Goal: Communication & Community: Participate in discussion

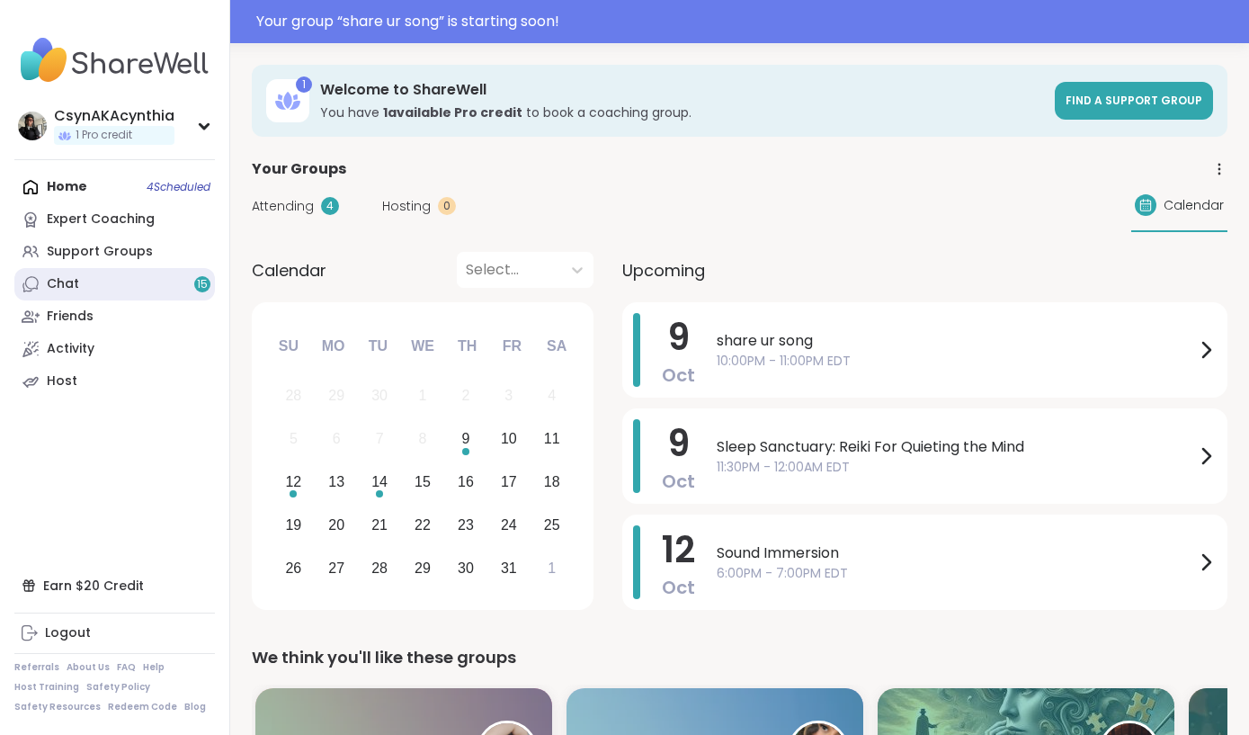
click at [84, 290] on link "Chat 15" at bounding box center [114, 284] width 201 height 32
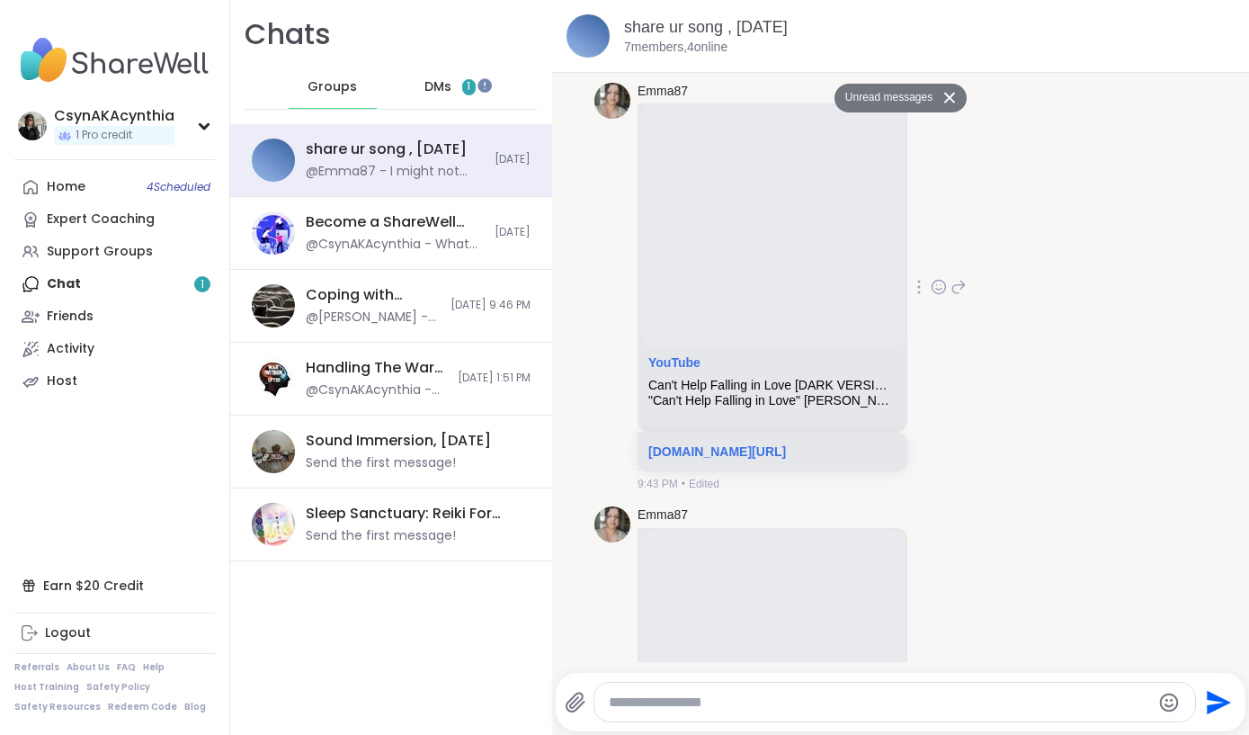
scroll to position [3061, 0]
click at [326, 156] on div "share ur song , Oct 09" at bounding box center [386, 149] width 161 height 20
click at [69, 190] on div "Home 4 Scheduled" at bounding box center [66, 187] width 39 height 18
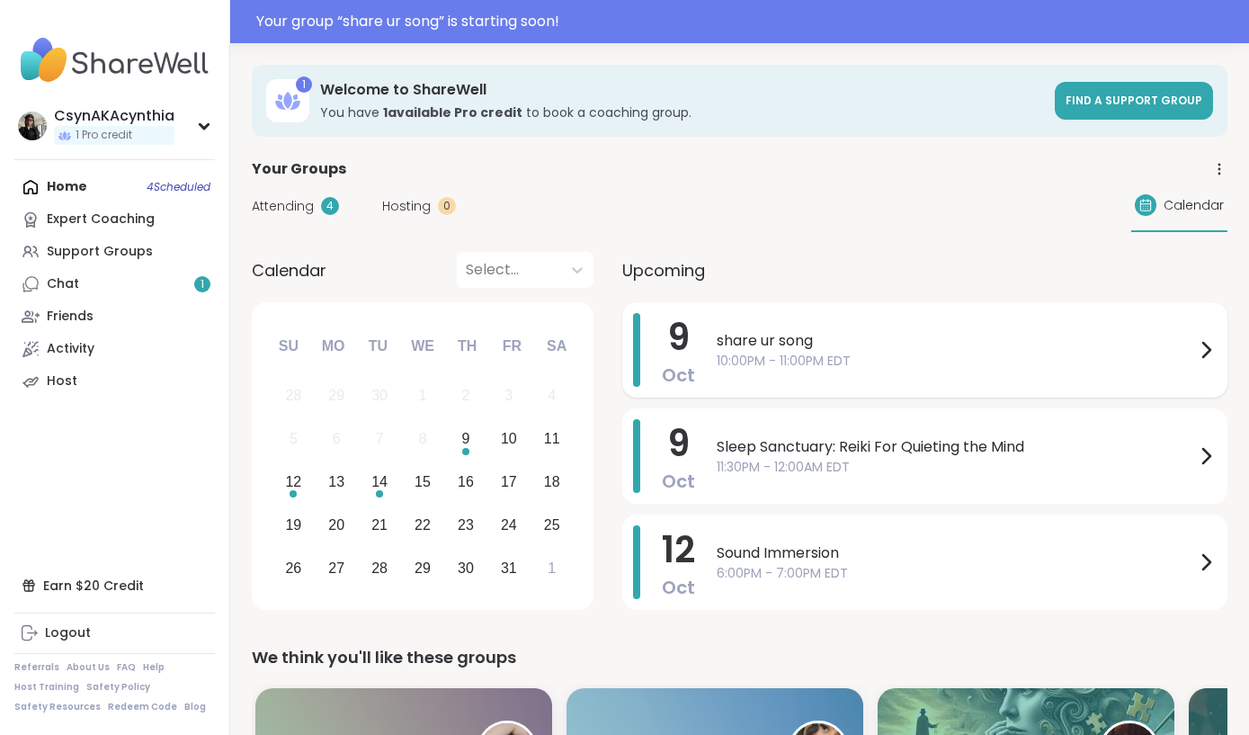
click at [914, 353] on span "10:00PM - 11:00PM EDT" at bounding box center [956, 361] width 478 height 19
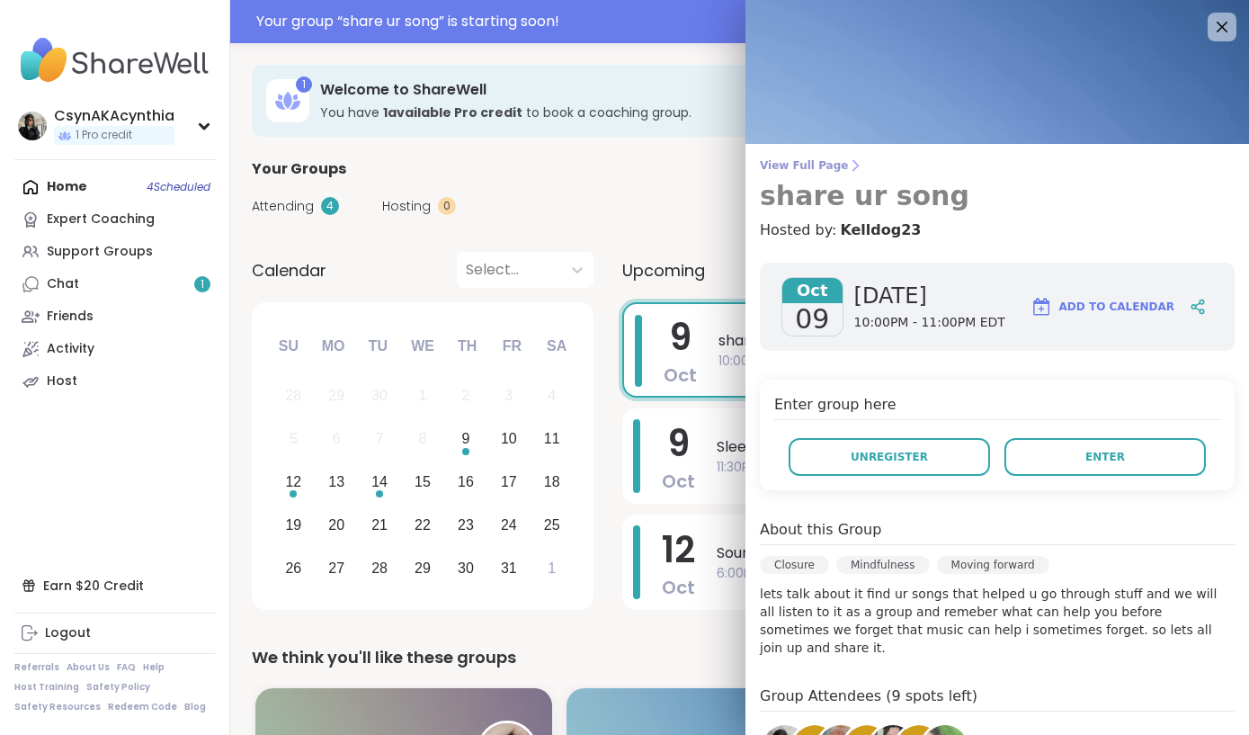
click at [853, 198] on h3 "share ur song" at bounding box center [997, 196] width 475 height 32
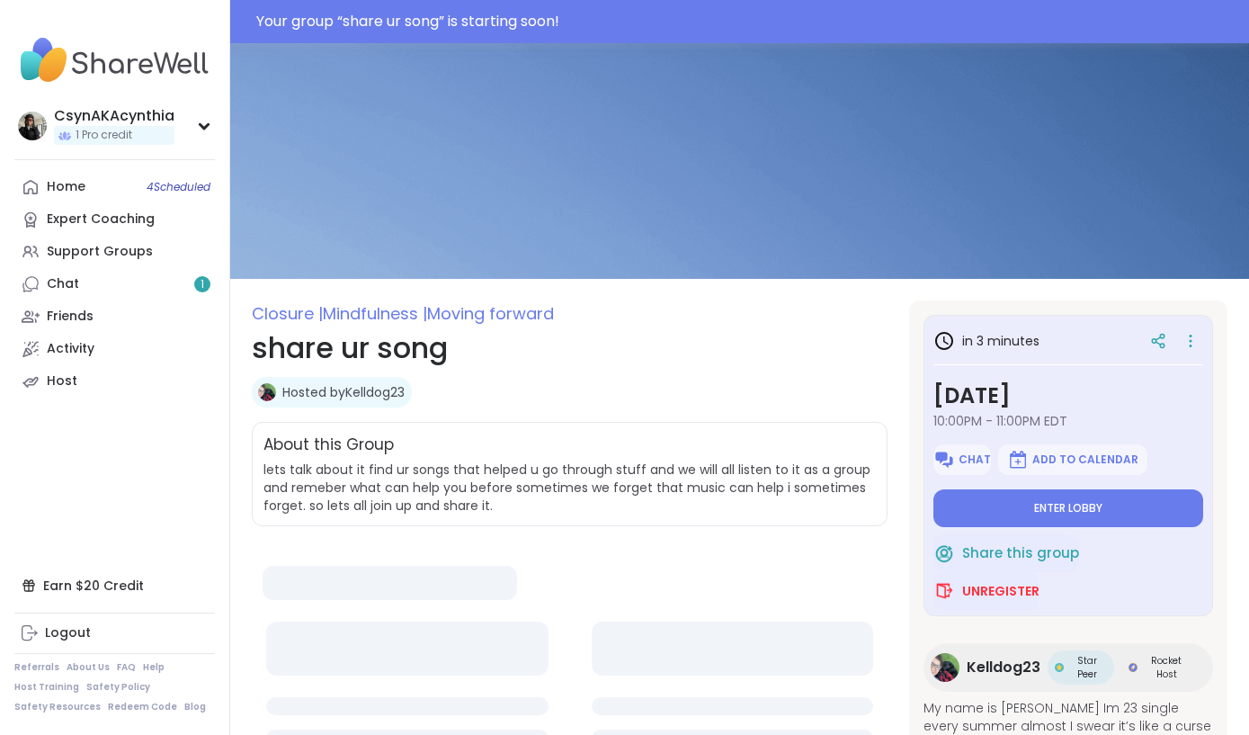
type textarea "*"
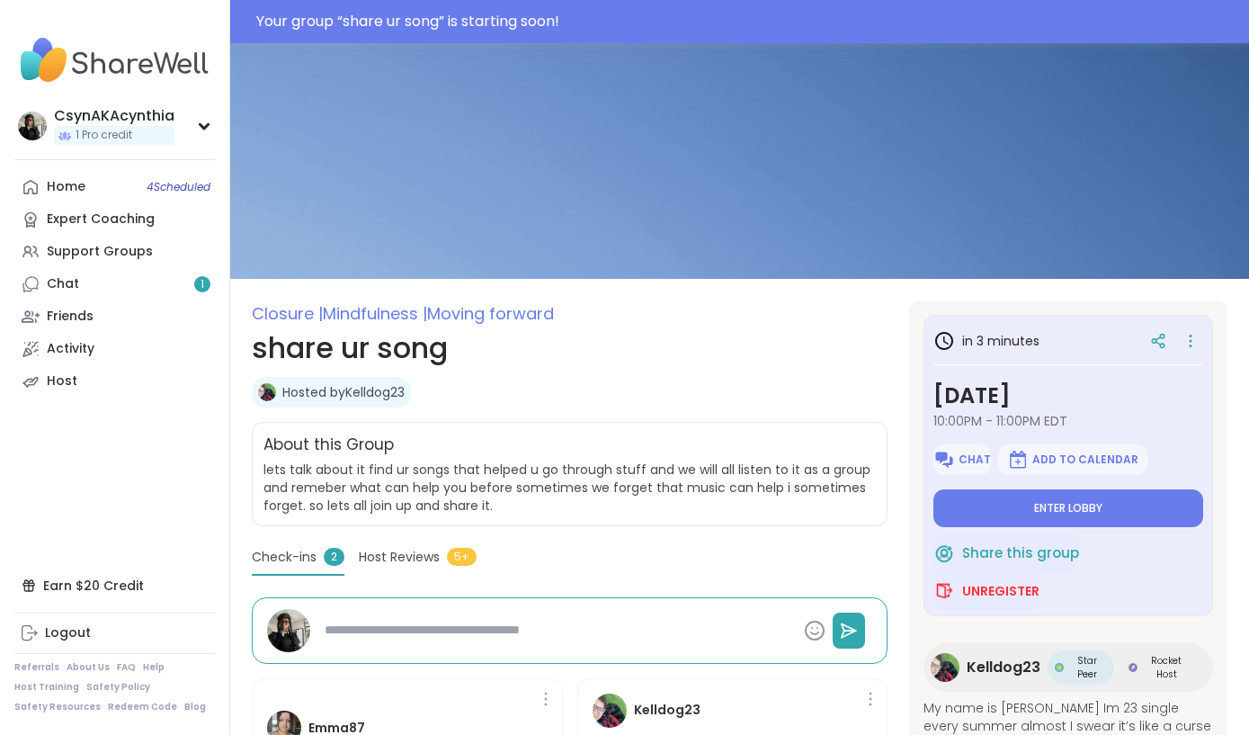
scroll to position [5, 0]
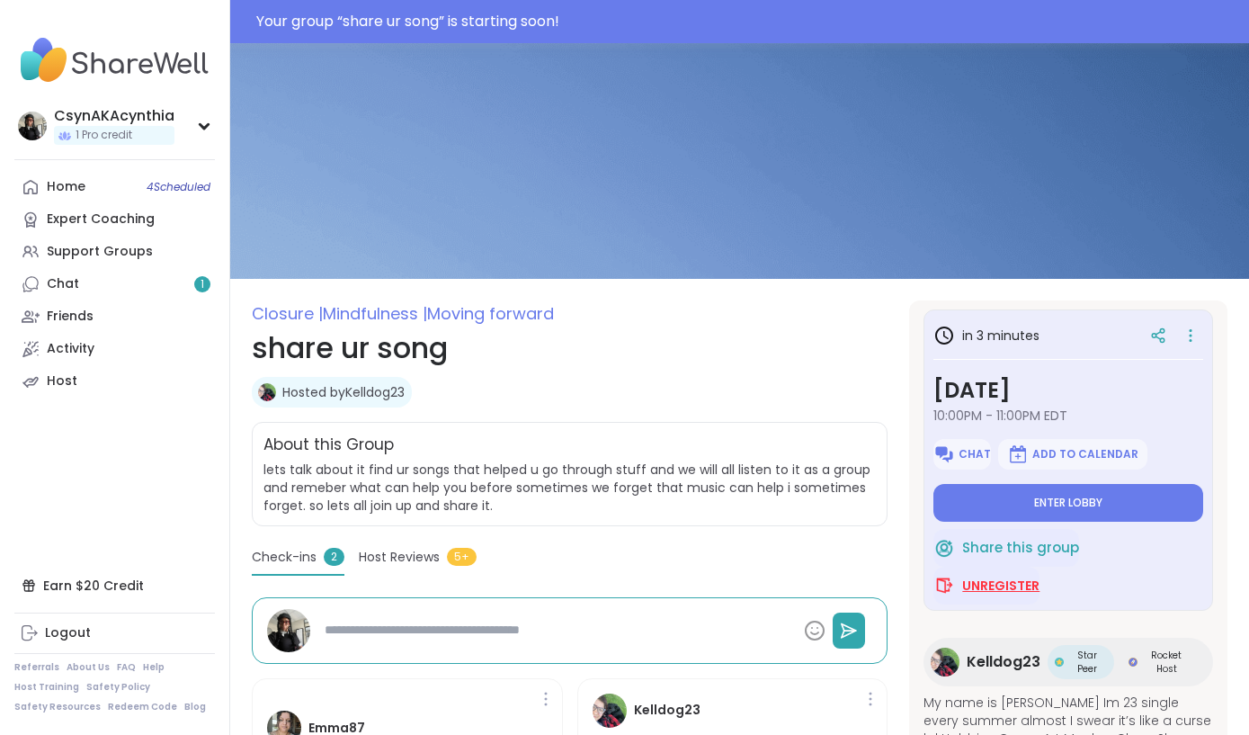
click at [1002, 580] on span "Unregister" at bounding box center [1000, 585] width 77 height 18
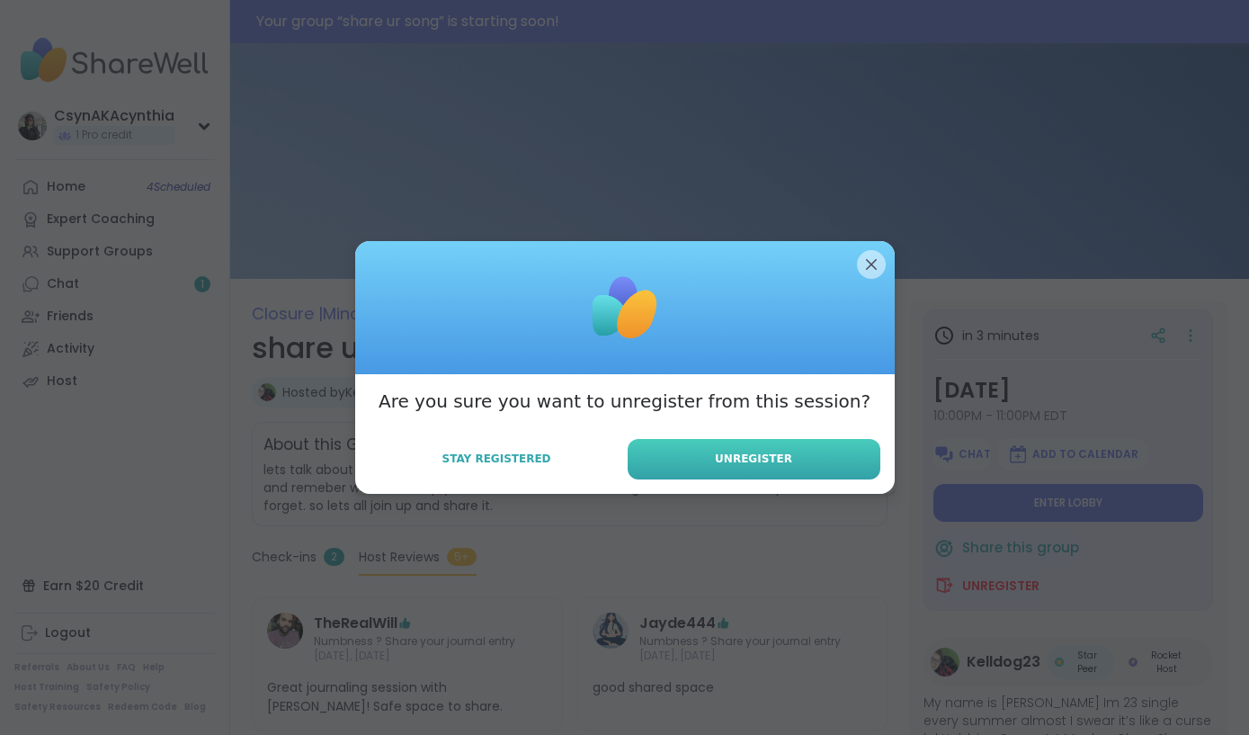
click at [785, 451] on span "Unregister" at bounding box center [753, 459] width 77 height 16
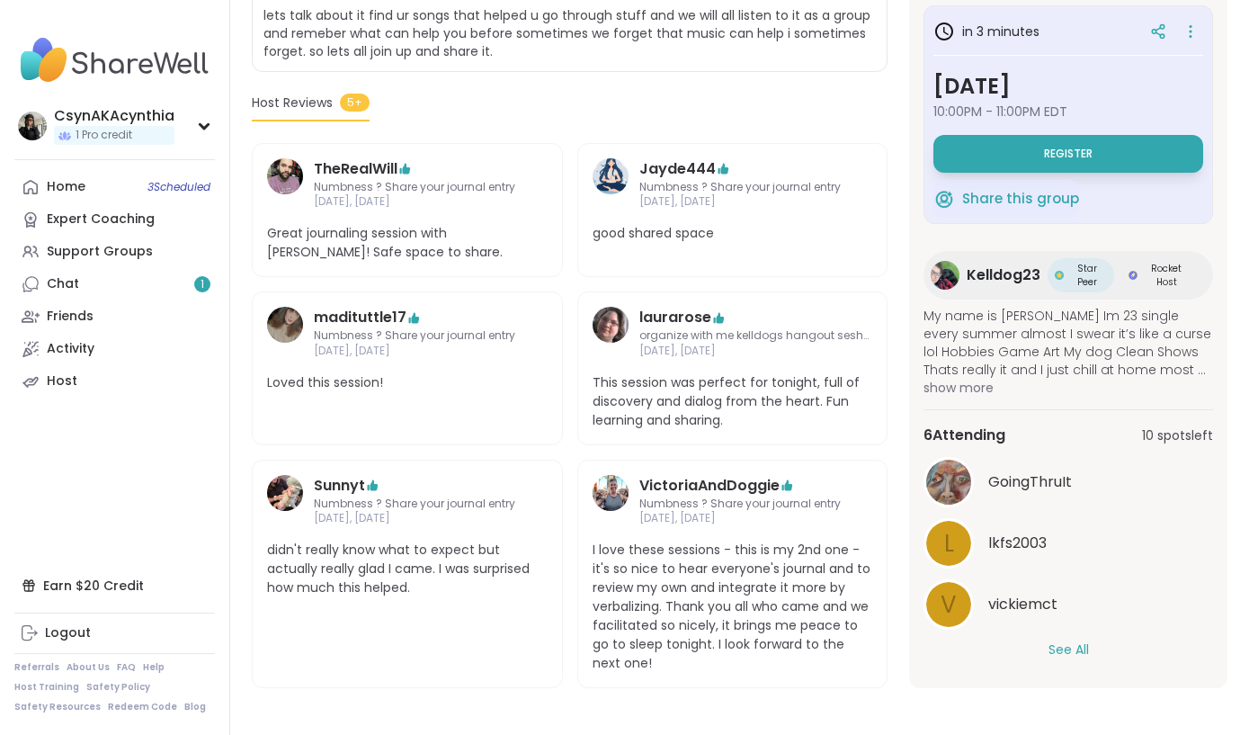
scroll to position [410, 0]
click at [1072, 648] on button "See All" at bounding box center [1069, 650] width 40 height 19
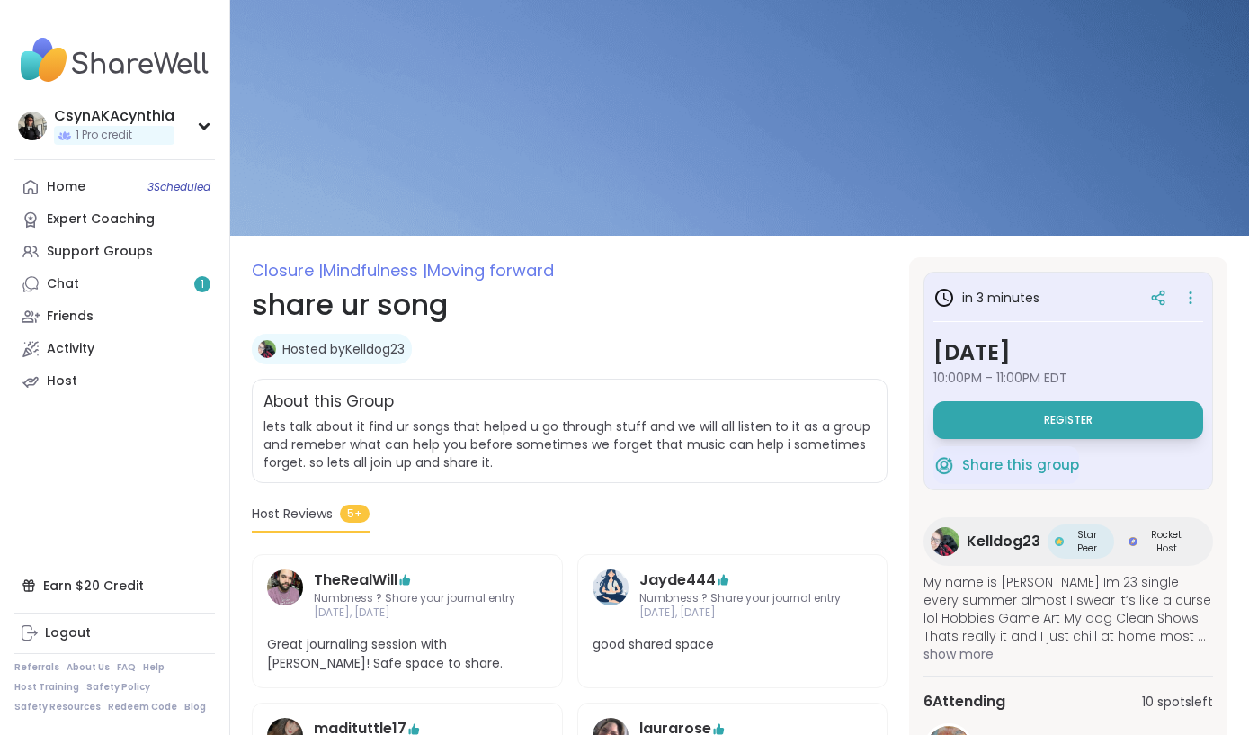
scroll to position [0, 0]
click at [316, 346] on link "Hosted by Kelldog23" at bounding box center [343, 349] width 122 height 18
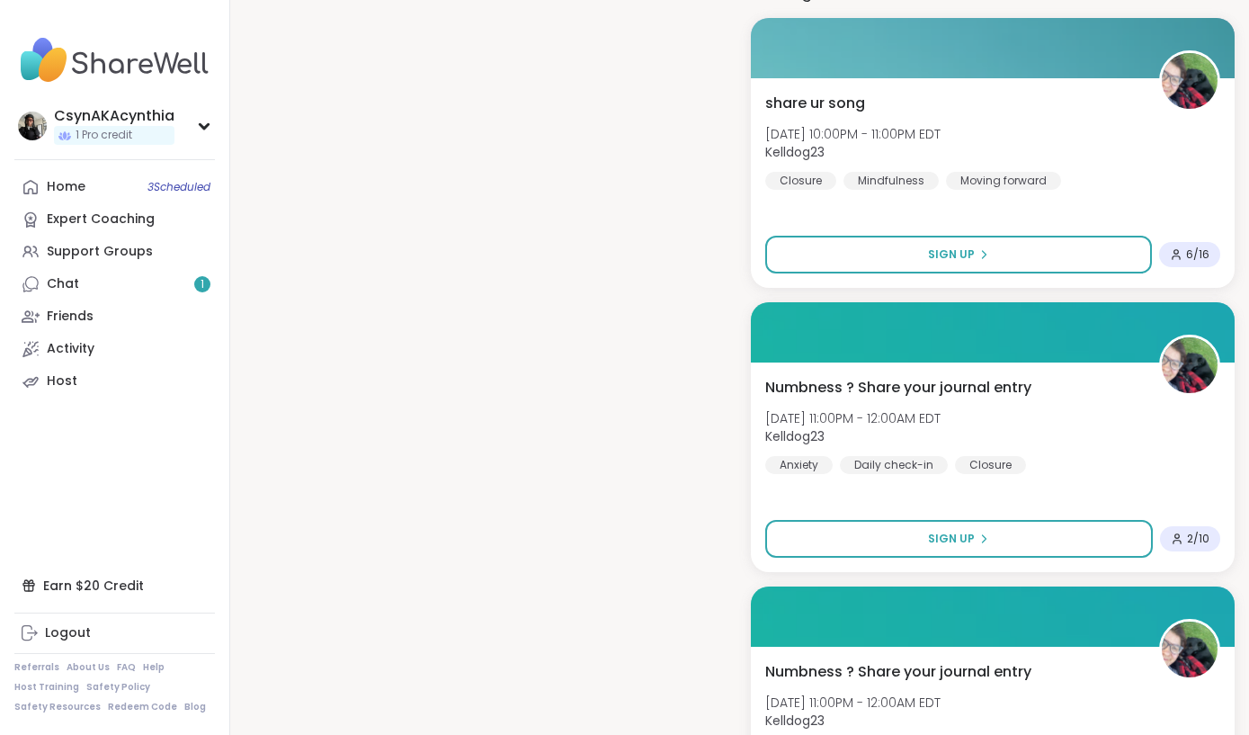
scroll to position [1313, 0]
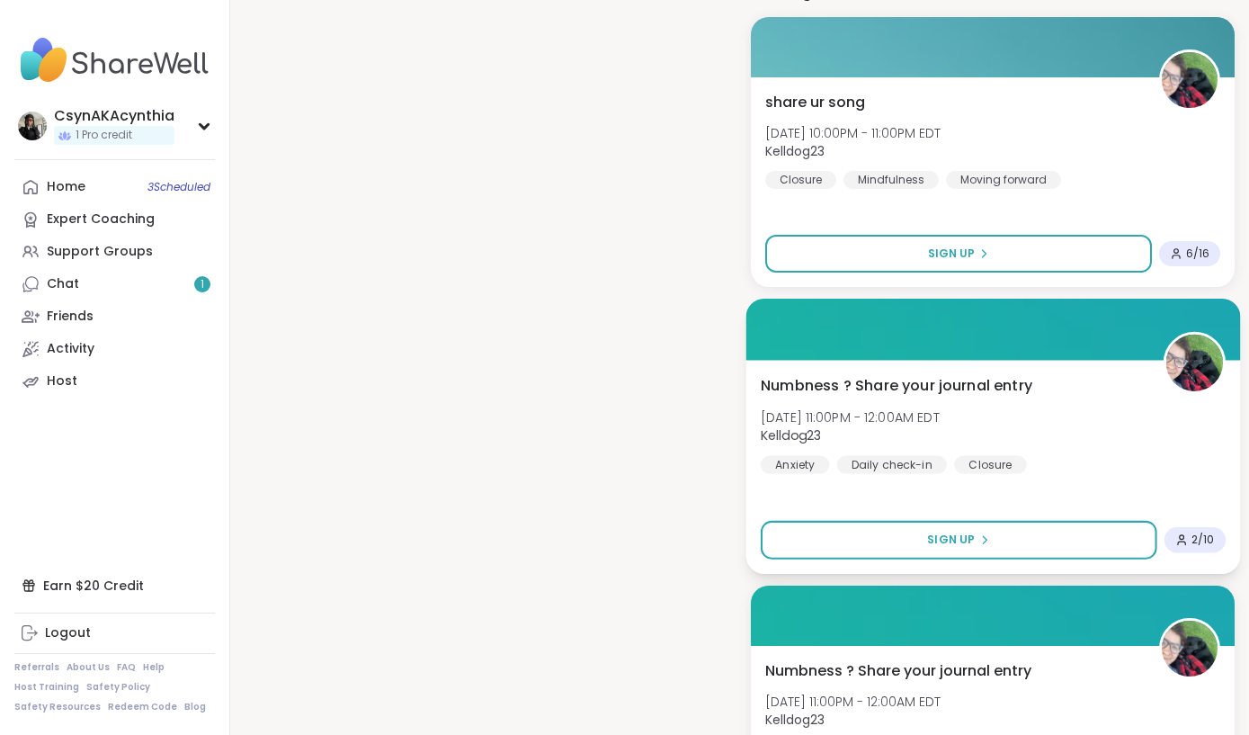
click at [847, 377] on span "Numbness ? Share your journal entry" at bounding box center [896, 385] width 272 height 22
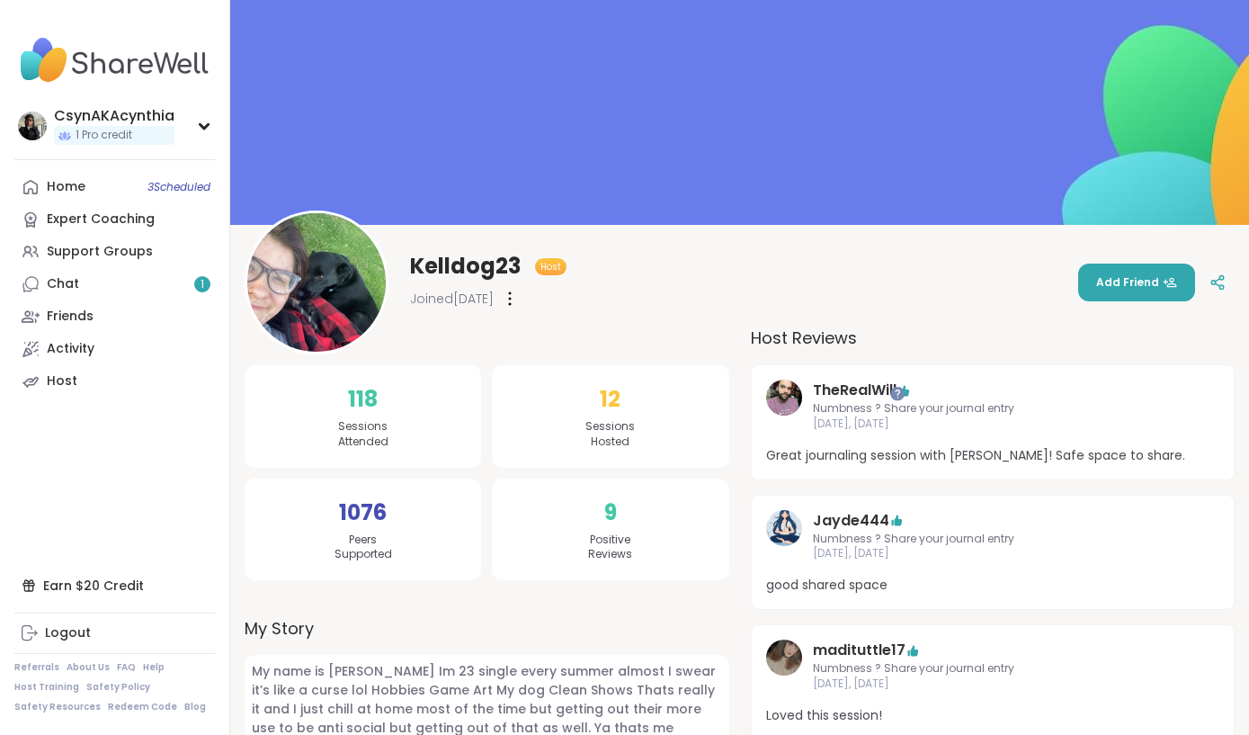
scroll to position [0, 0]
click at [88, 275] on link "Chat 1" at bounding box center [114, 284] width 201 height 32
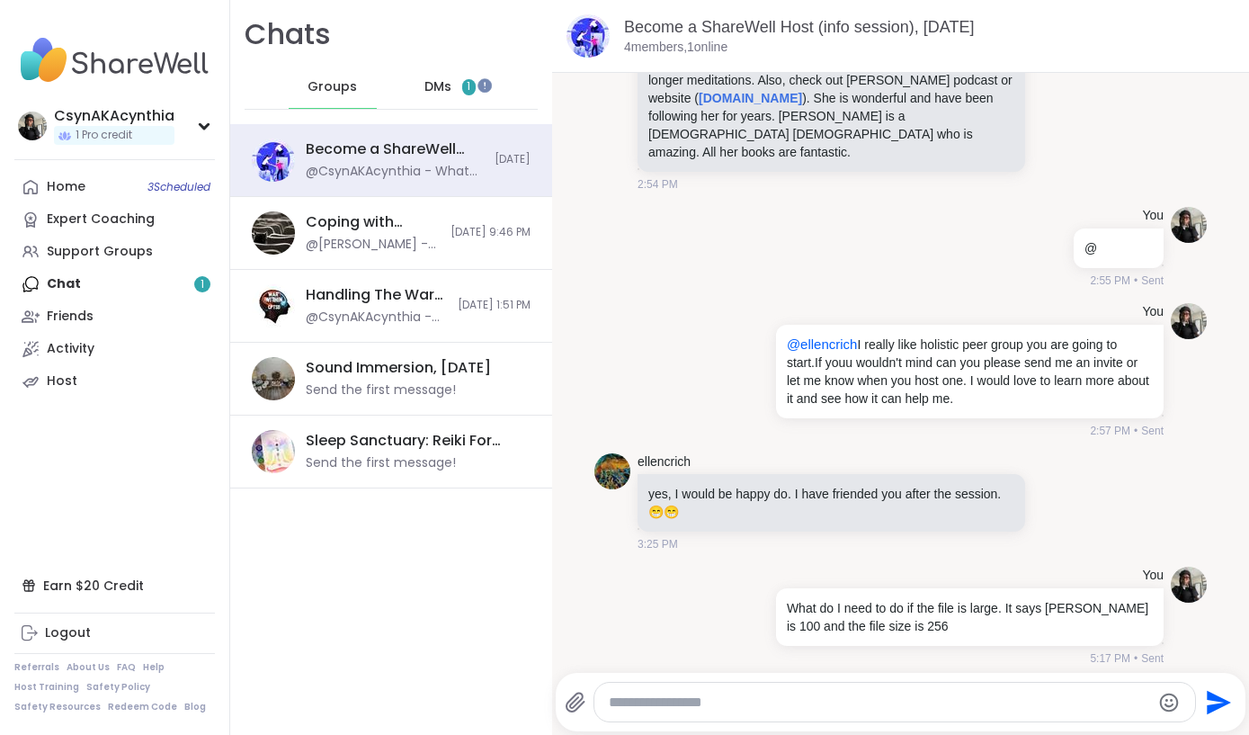
click at [435, 89] on span "DMs" at bounding box center [437, 87] width 27 height 18
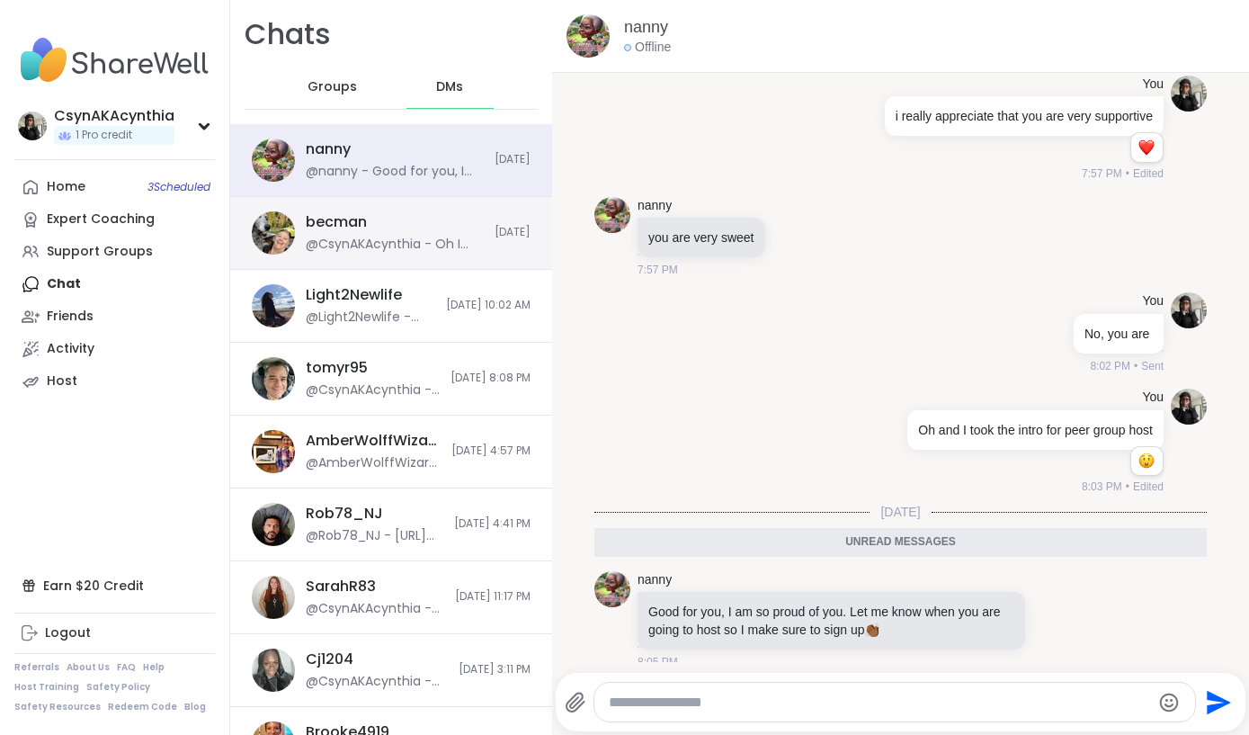
click at [424, 254] on div "becman @CsynAKAcynthia - Oh I was in the Tuesday night group with Judy, just in…" at bounding box center [391, 233] width 322 height 73
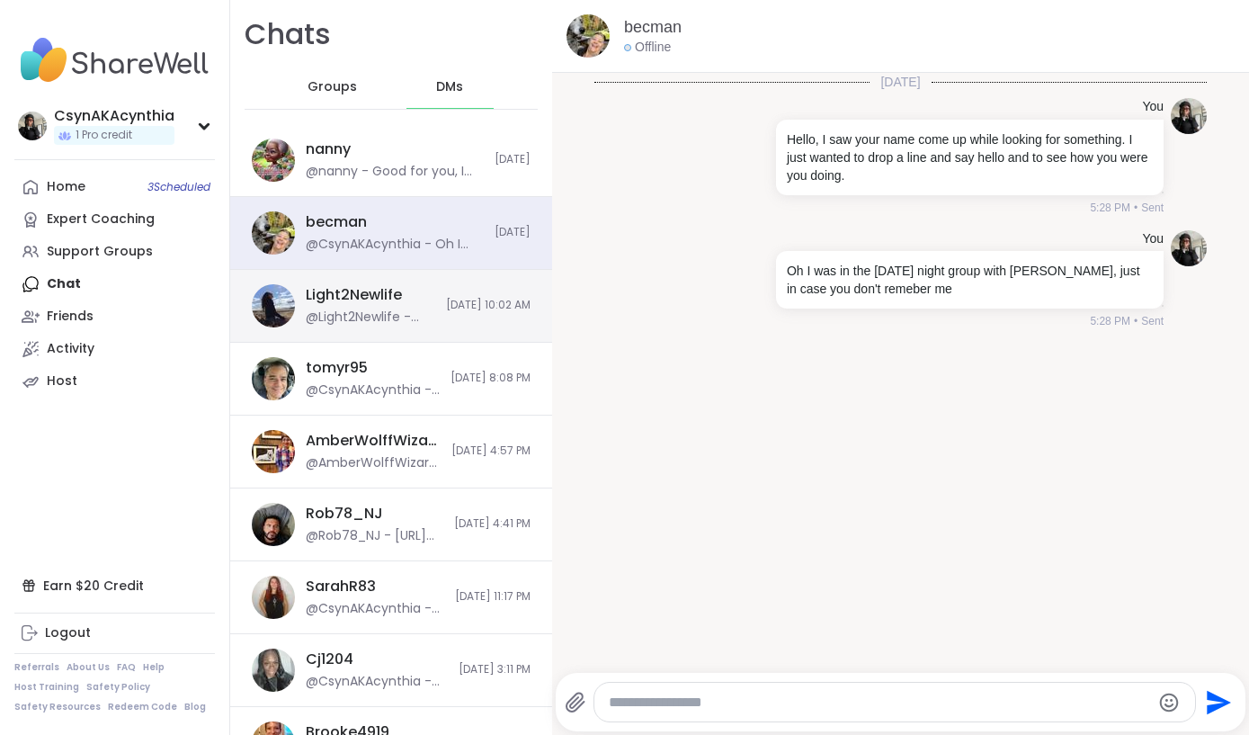
click at [391, 311] on div "@Light2Newlife - Yes, I would love that. Absolutely for my eyes only. Thank. yo…" at bounding box center [371, 317] width 130 height 18
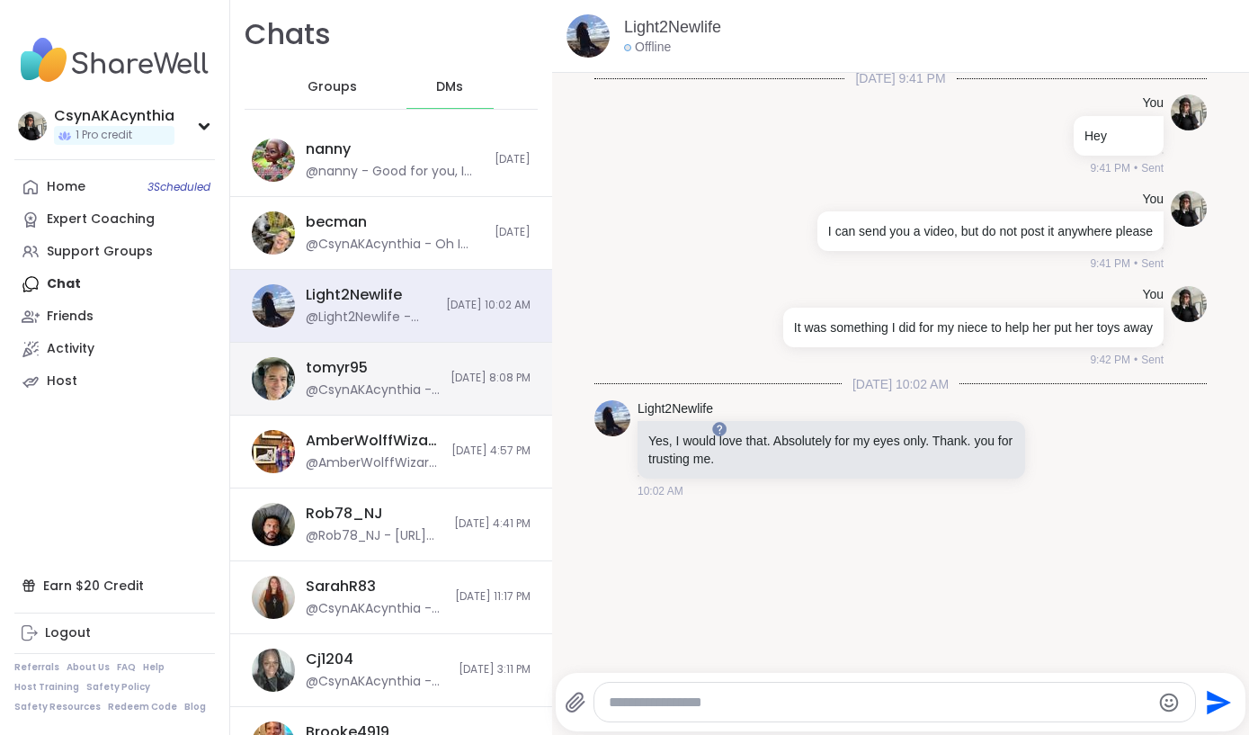
click at [458, 391] on div "tomyr95 @CsynAKAcynthia - hey 10/7/2025, 8:08 PM" at bounding box center [391, 379] width 322 height 73
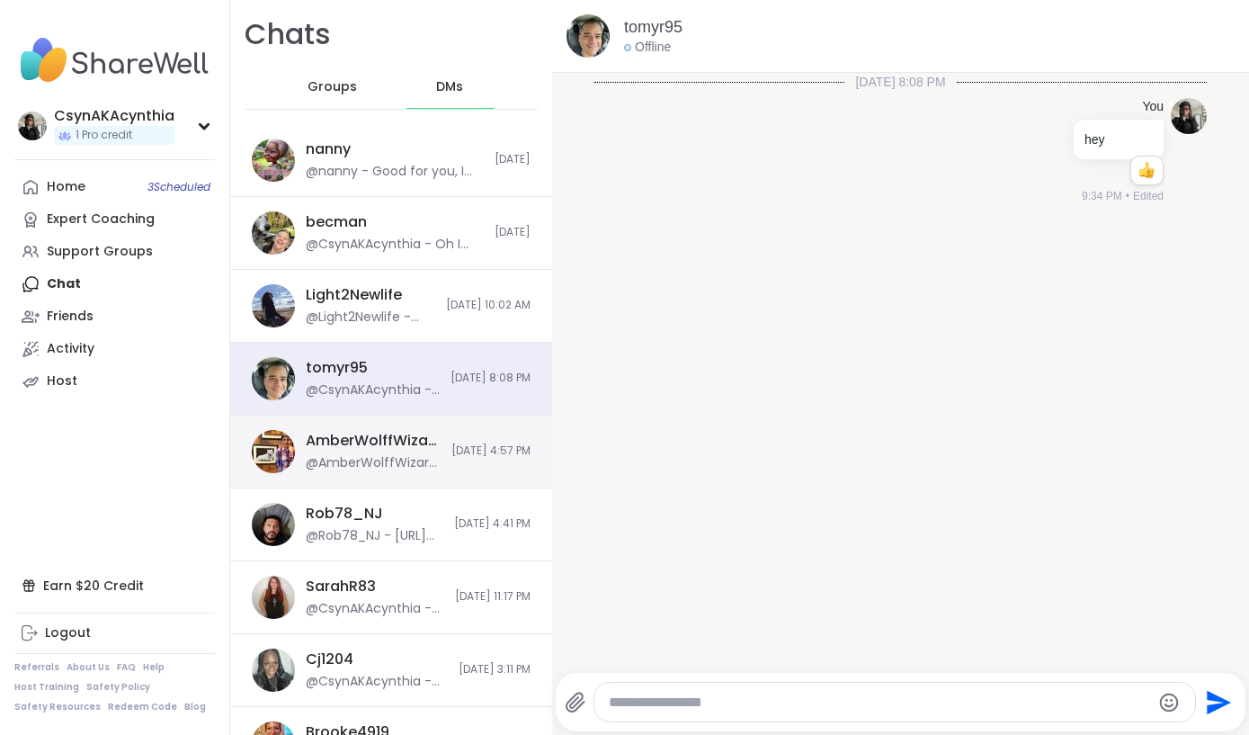
click at [424, 466] on div "AmberWolffWizard @AmberWolffWizard - Hey yes, im actually hosting tonight 8 est…" at bounding box center [391, 451] width 322 height 73
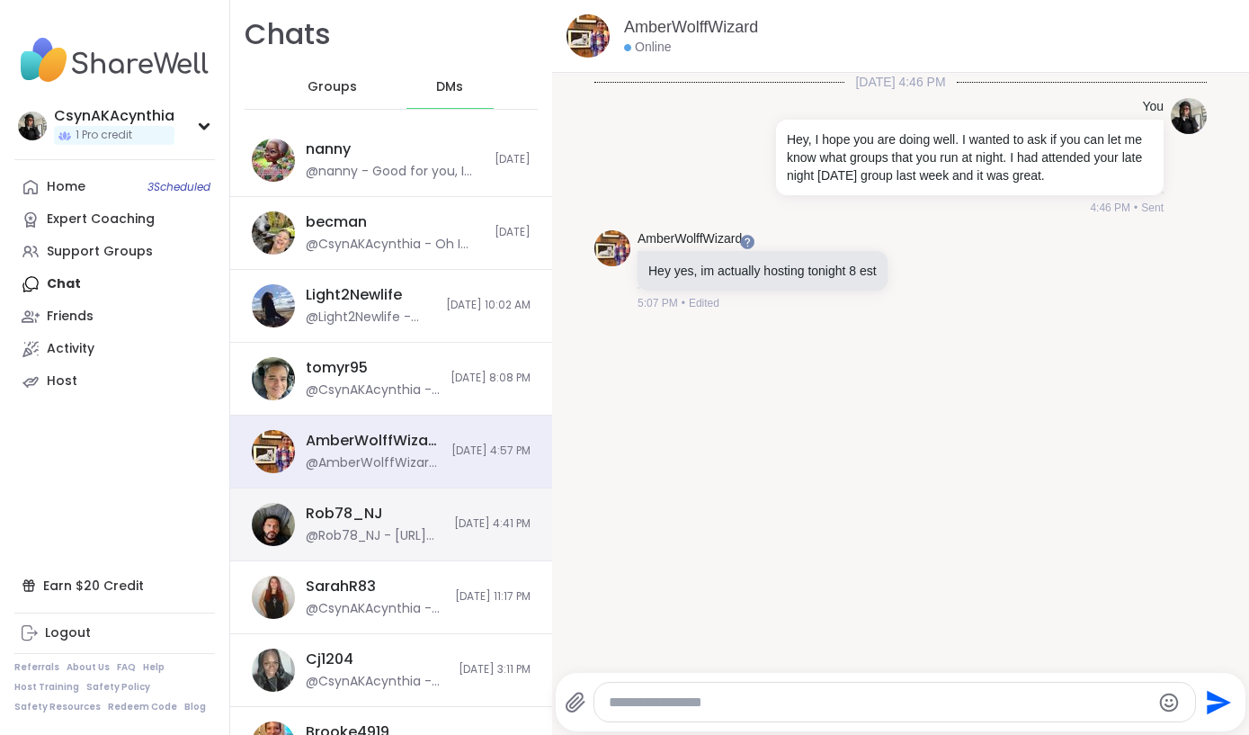
click at [417, 529] on div "@Rob78_NJ - https://sharewellnow.com/series/11ac02e0-c849-4da5-a41e-7be7349dfe51" at bounding box center [375, 536] width 138 height 18
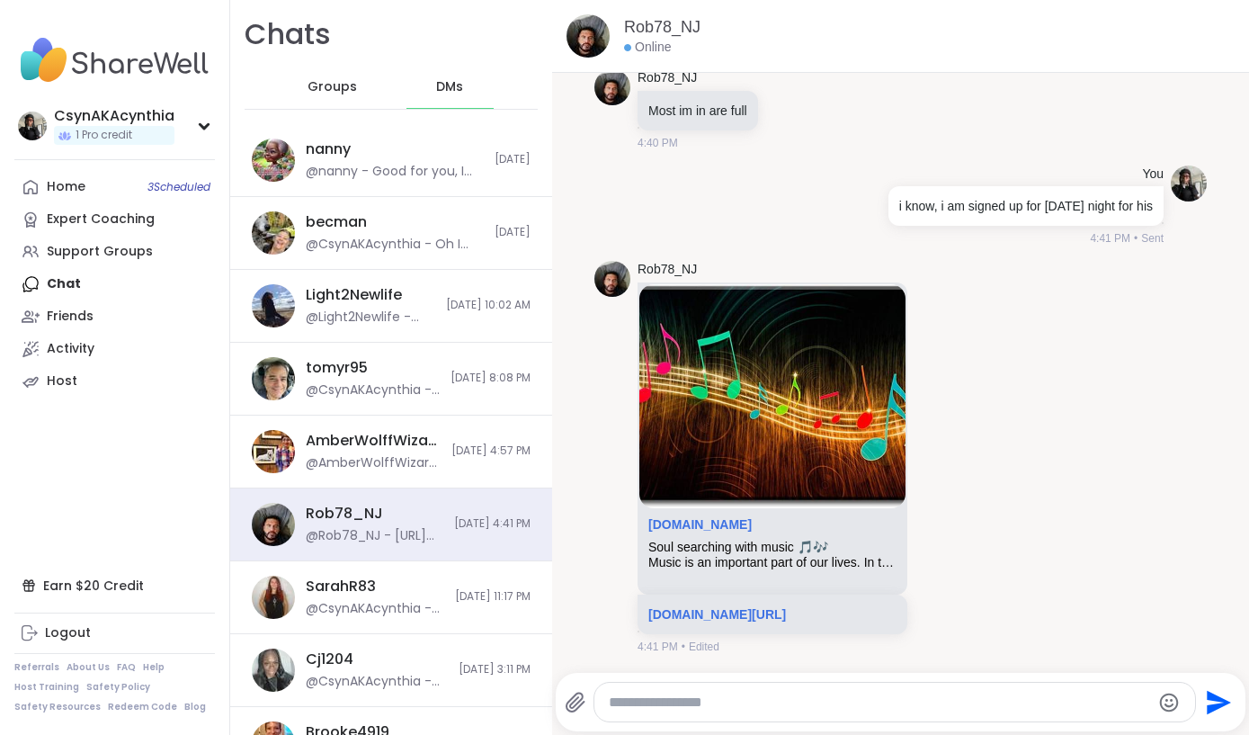
scroll to position [4232, 0]
click at [666, 261] on link "Rob78_NJ" at bounding box center [667, 270] width 59 height 18
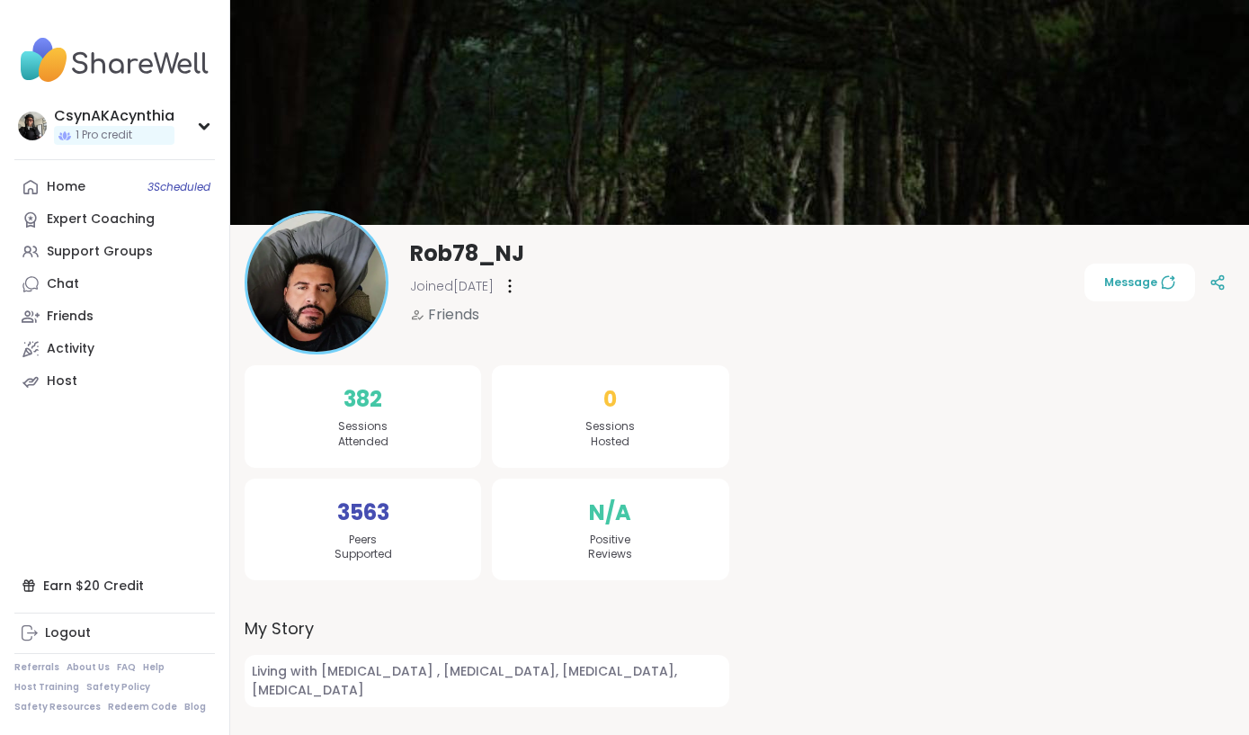
click at [445, 308] on span "Friends" at bounding box center [453, 315] width 51 height 22
click at [31, 585] on icon at bounding box center [29, 585] width 14 height 14
click at [72, 183] on div "Home 3 Scheduled" at bounding box center [66, 187] width 39 height 18
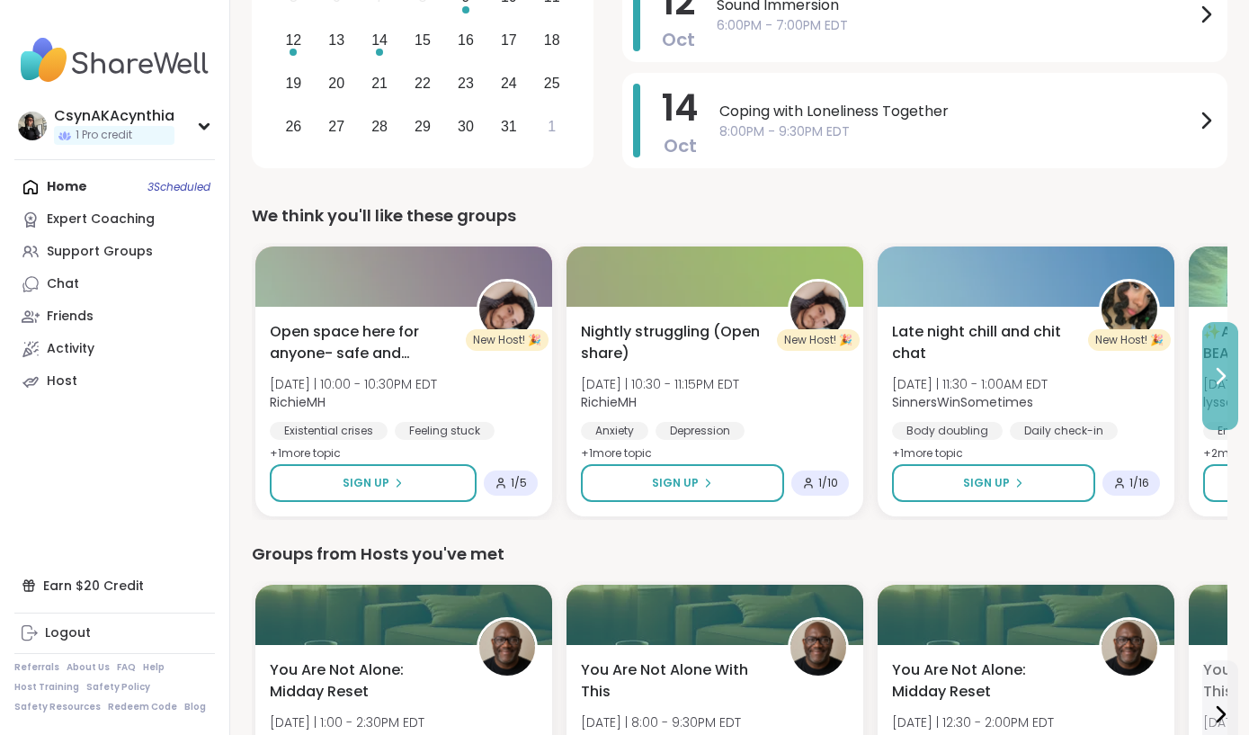
click at [1219, 380] on icon at bounding box center [1221, 376] width 22 height 22
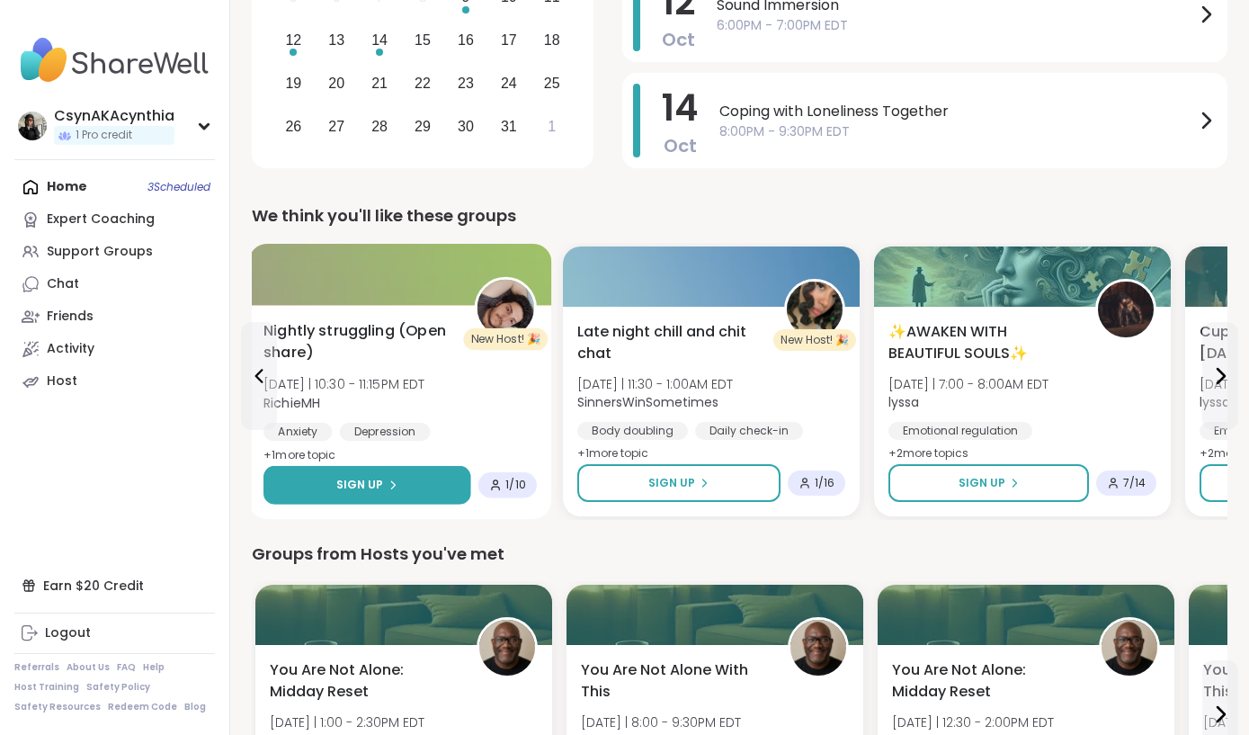
click at [392, 478] on div "Sign Up" at bounding box center [367, 485] width 62 height 16
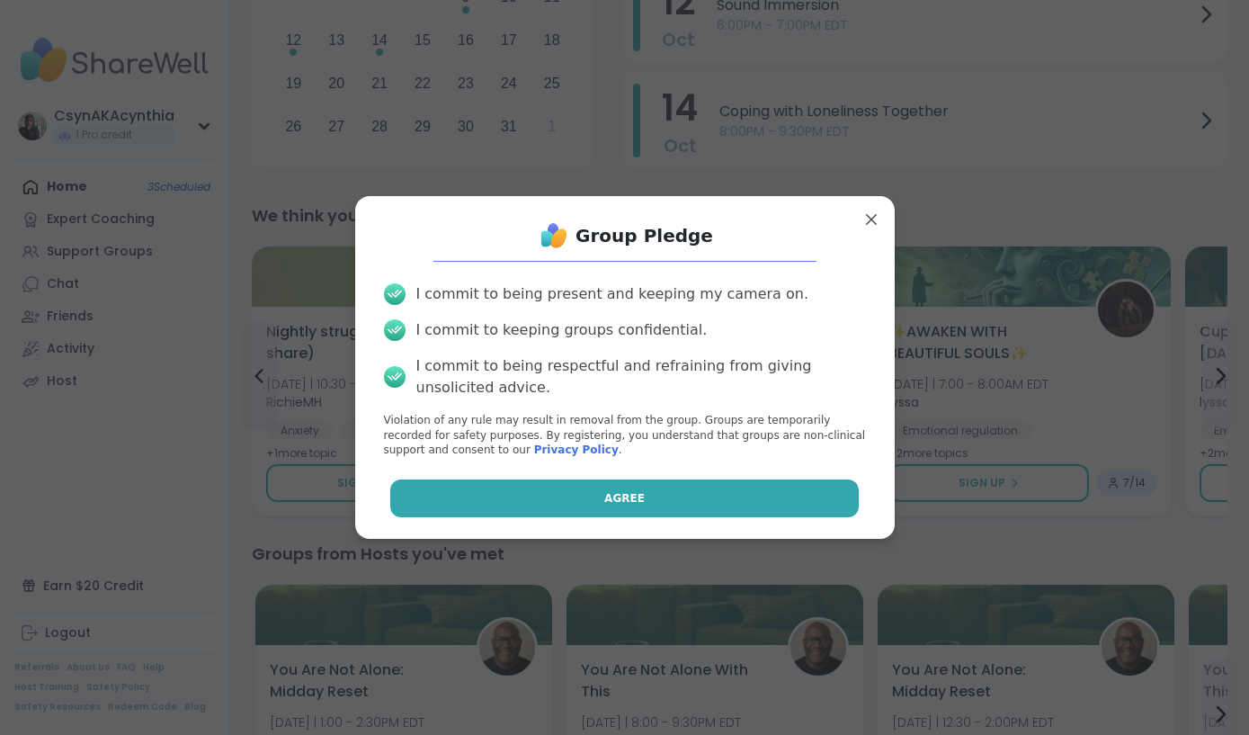
click at [487, 498] on button "Agree" at bounding box center [624, 498] width 469 height 38
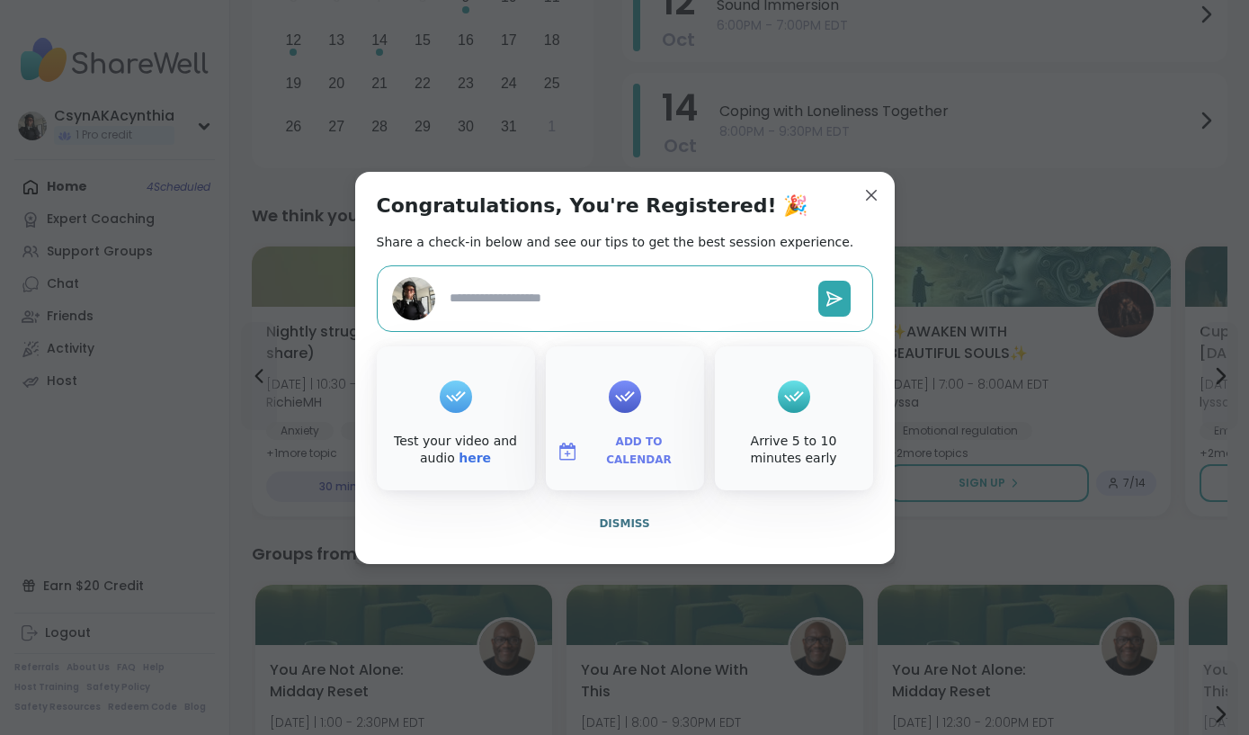
click at [619, 449] on span "Add to Calendar" at bounding box center [639, 450] width 108 height 35
click at [614, 256] on button "Apple Calendar" at bounding box center [625, 249] width 137 height 40
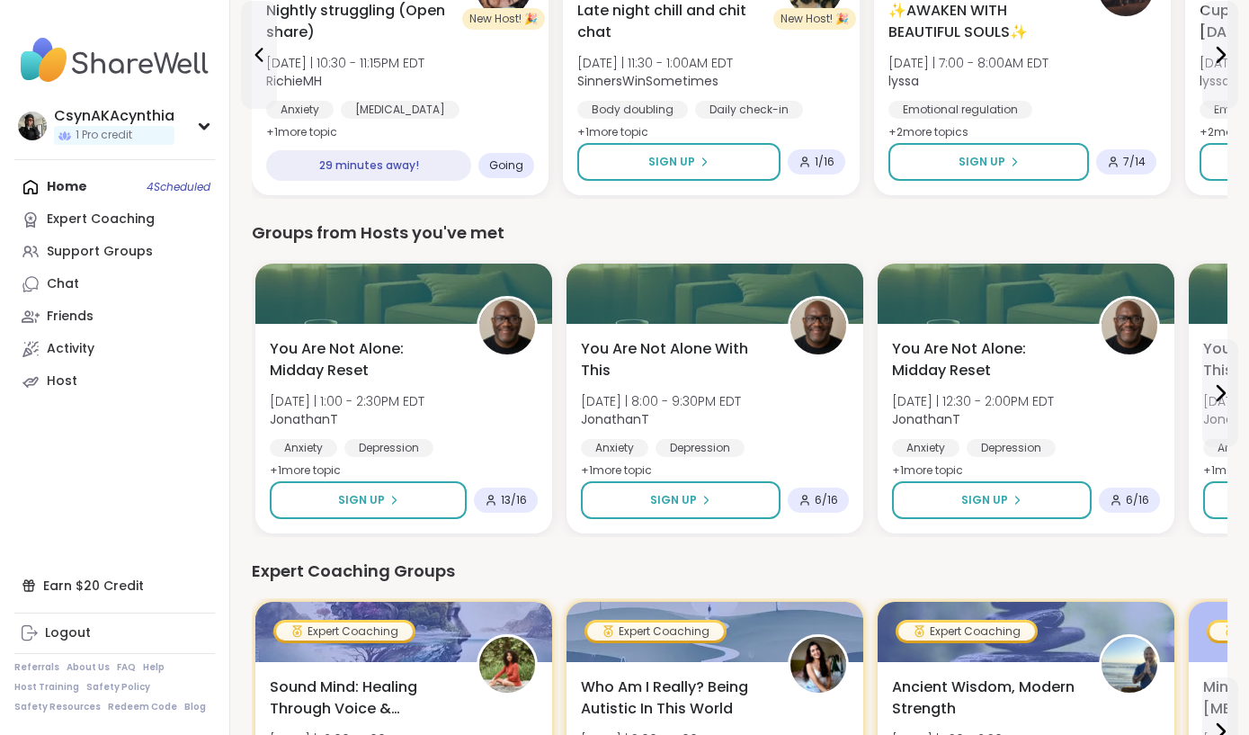
scroll to position [720, 0]
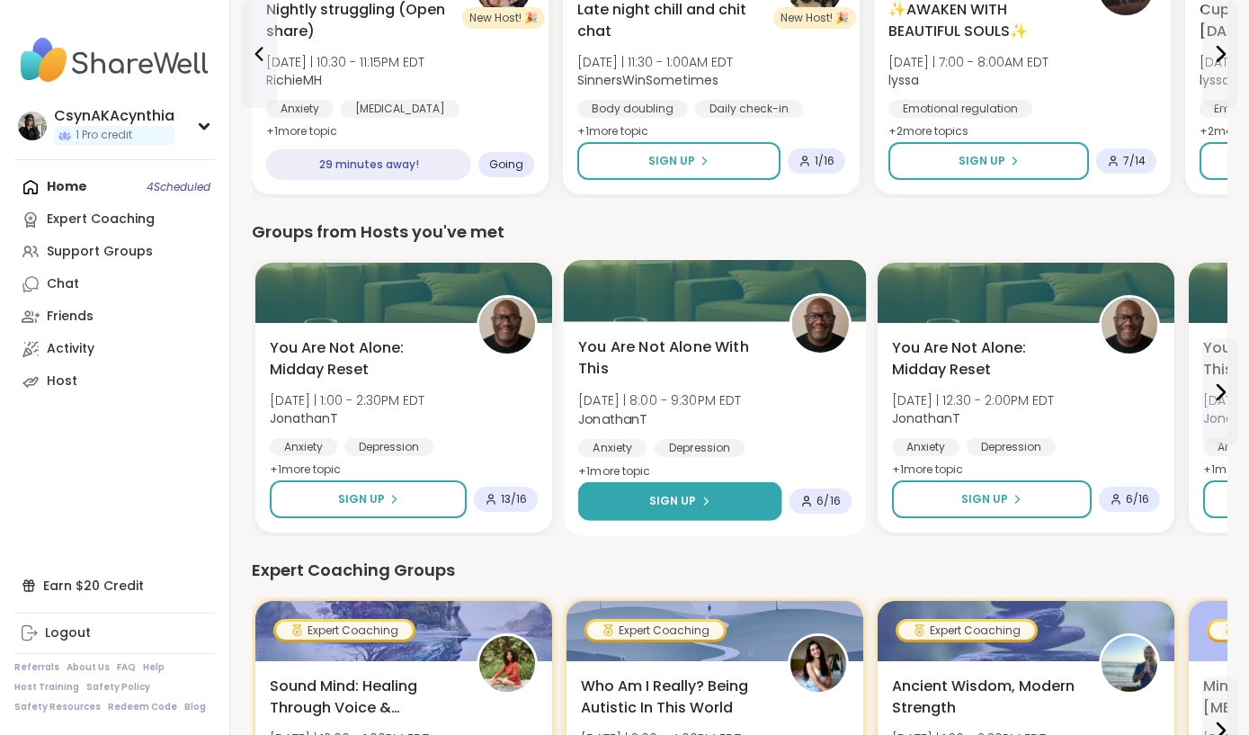
click at [701, 502] on icon at bounding box center [706, 501] width 11 height 11
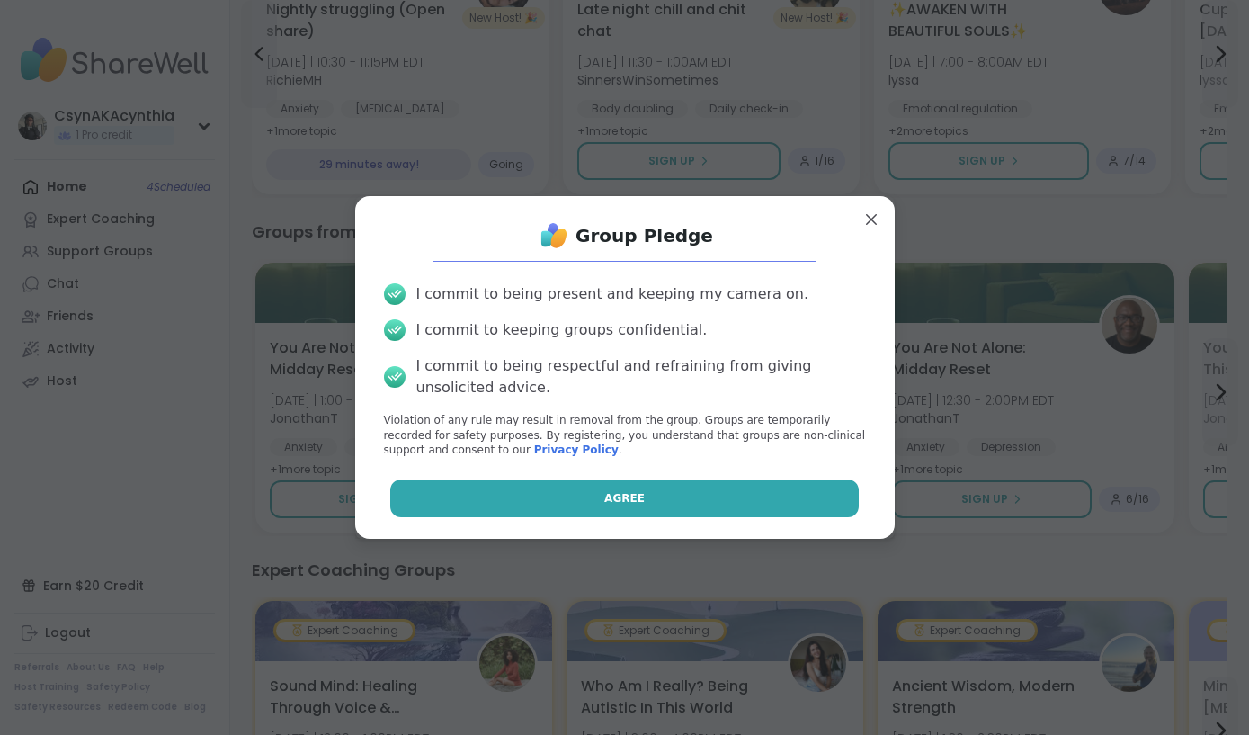
click at [692, 498] on button "Agree" at bounding box center [624, 498] width 469 height 38
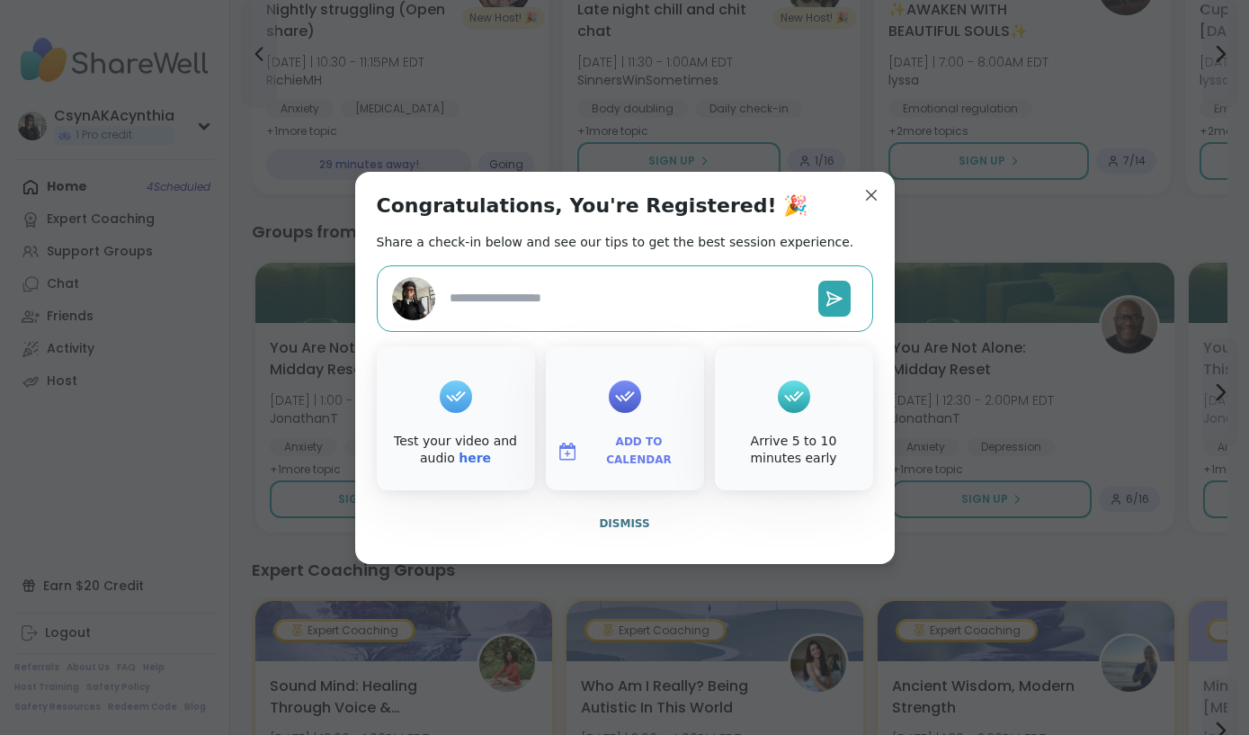
type textarea "*"
click at [632, 390] on icon at bounding box center [625, 396] width 29 height 28
click at [617, 405] on icon at bounding box center [625, 396] width 29 height 28
click at [624, 454] on span "Add to Calendar" at bounding box center [639, 450] width 108 height 35
click at [605, 248] on button "Apple Calendar" at bounding box center [625, 249] width 137 height 40
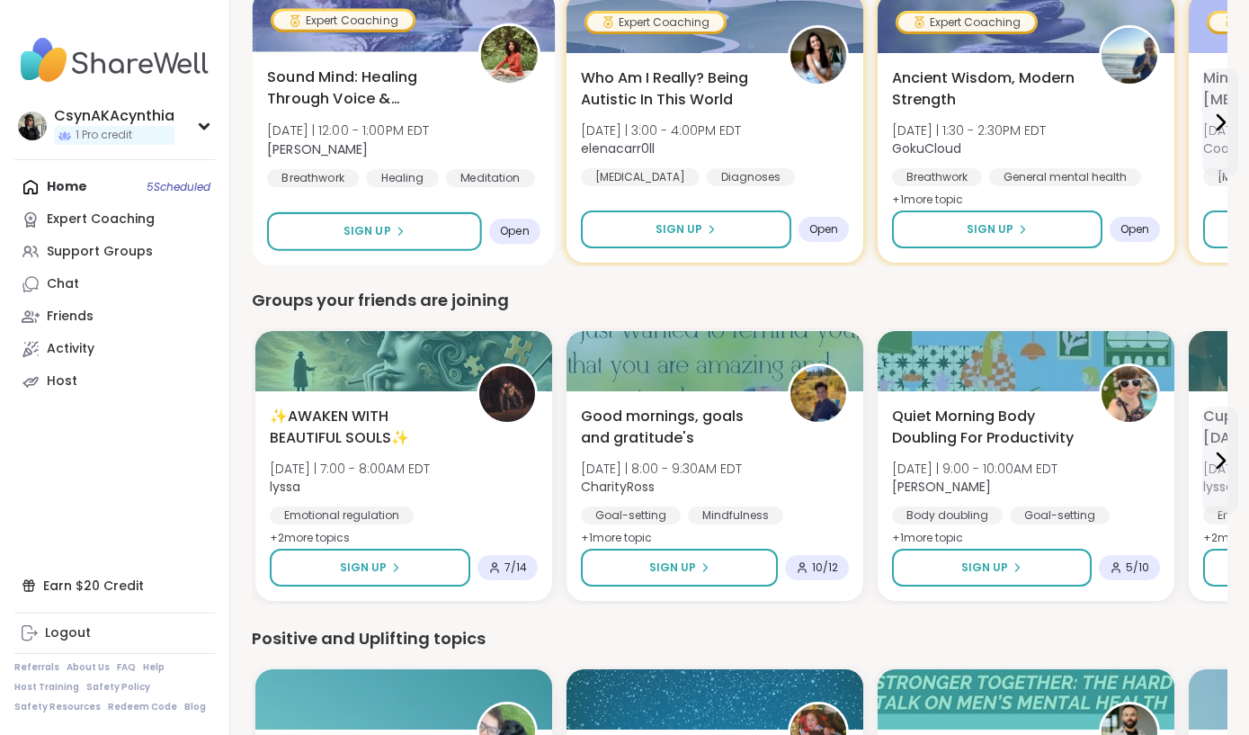
scroll to position [1330, 0]
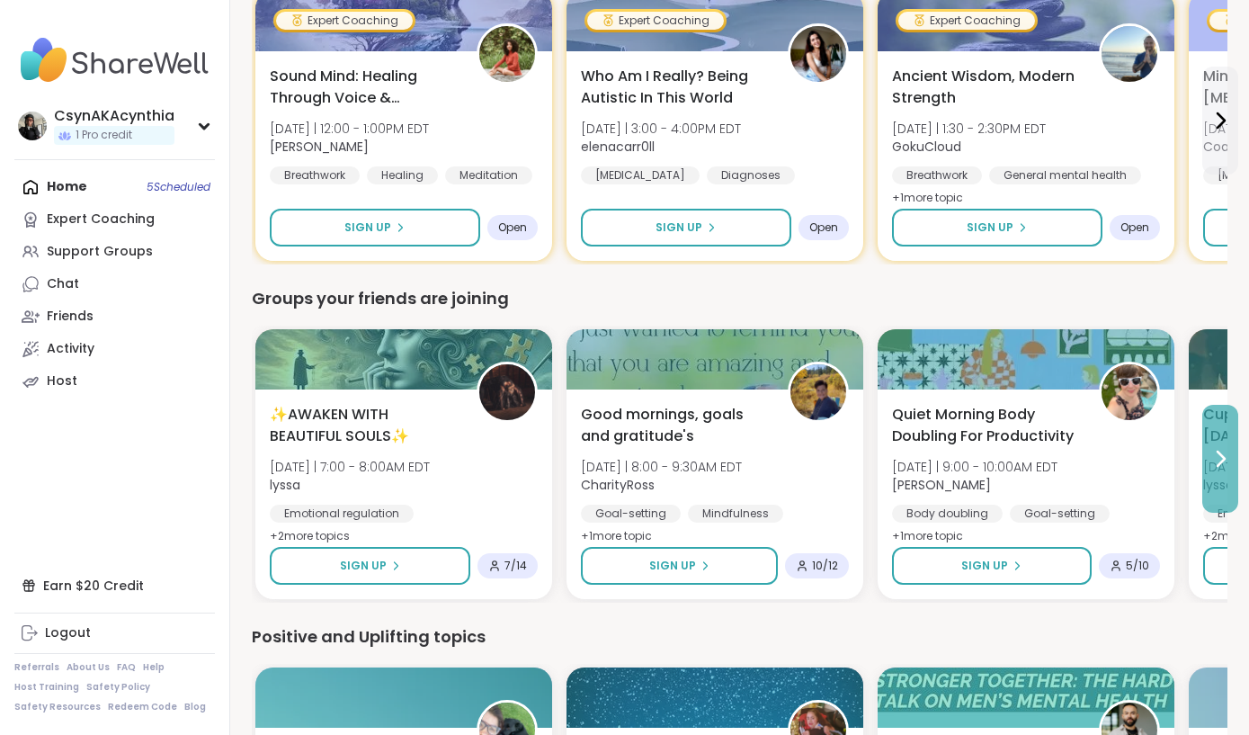
click at [1216, 454] on icon at bounding box center [1221, 459] width 22 height 22
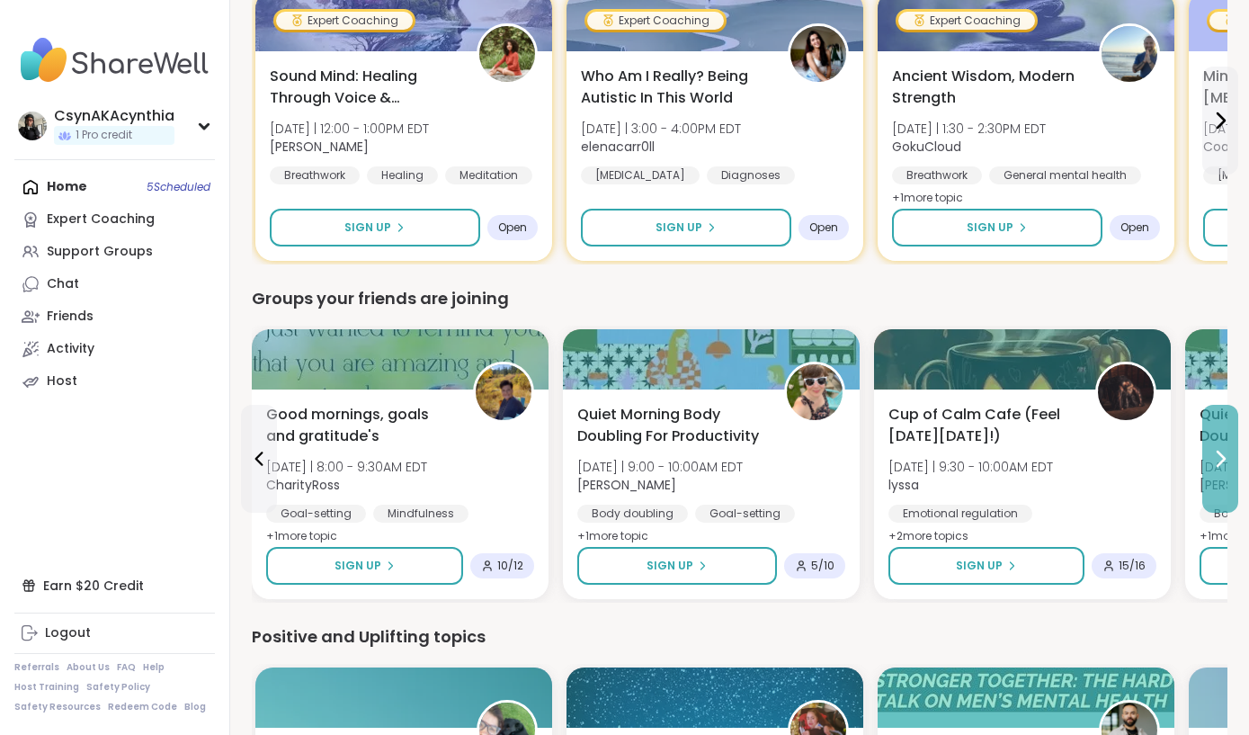
click at [1216, 455] on icon at bounding box center [1221, 459] width 22 height 22
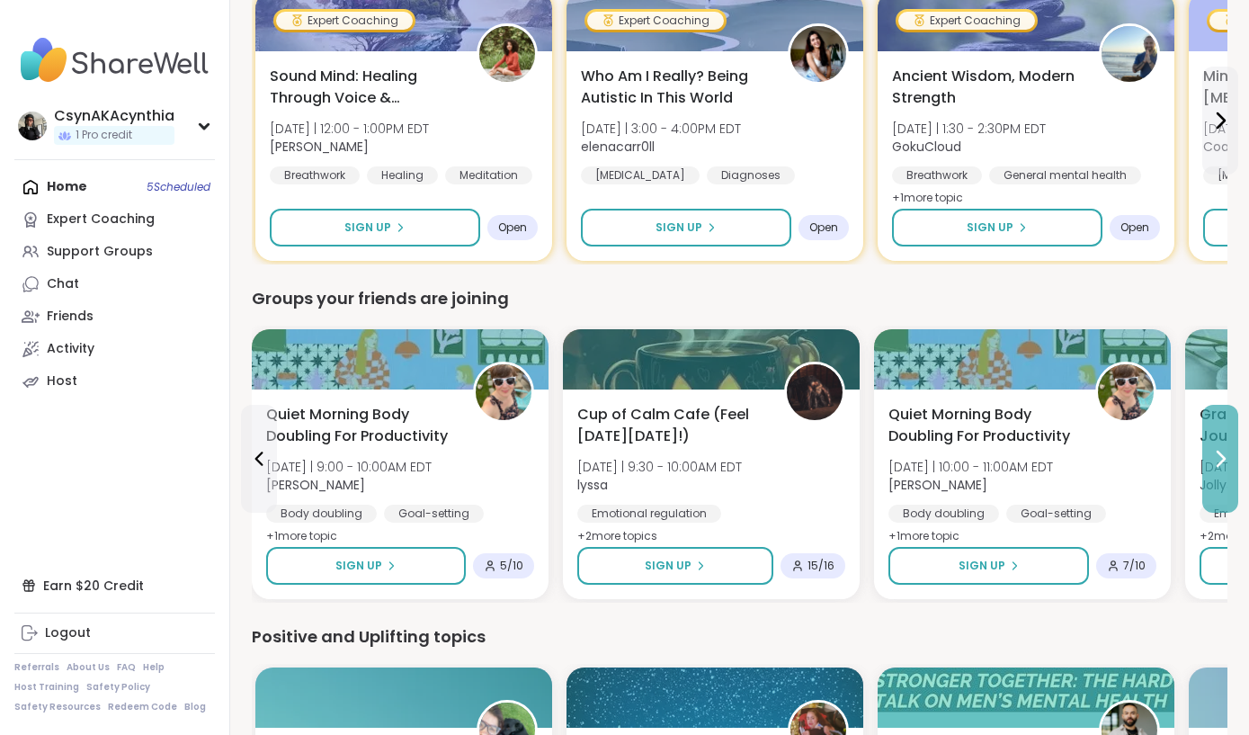
click at [1216, 455] on icon at bounding box center [1221, 459] width 22 height 22
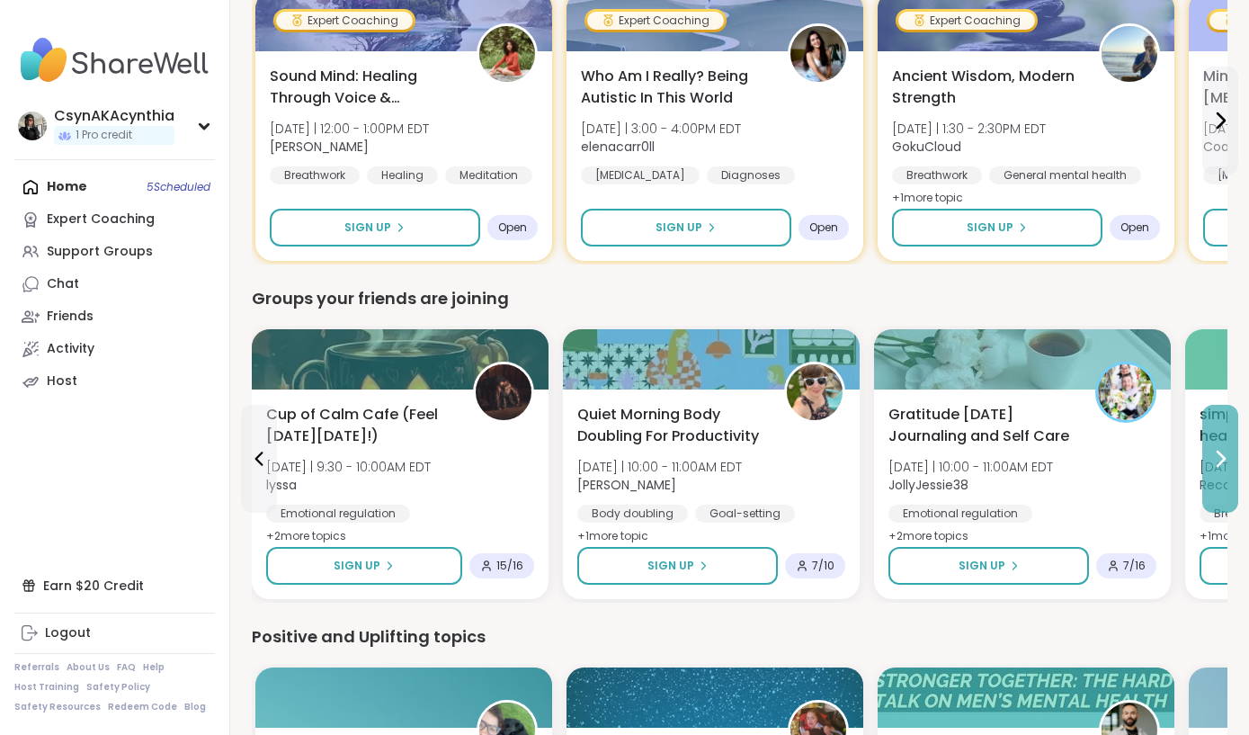
click at [1216, 455] on icon at bounding box center [1221, 459] width 22 height 22
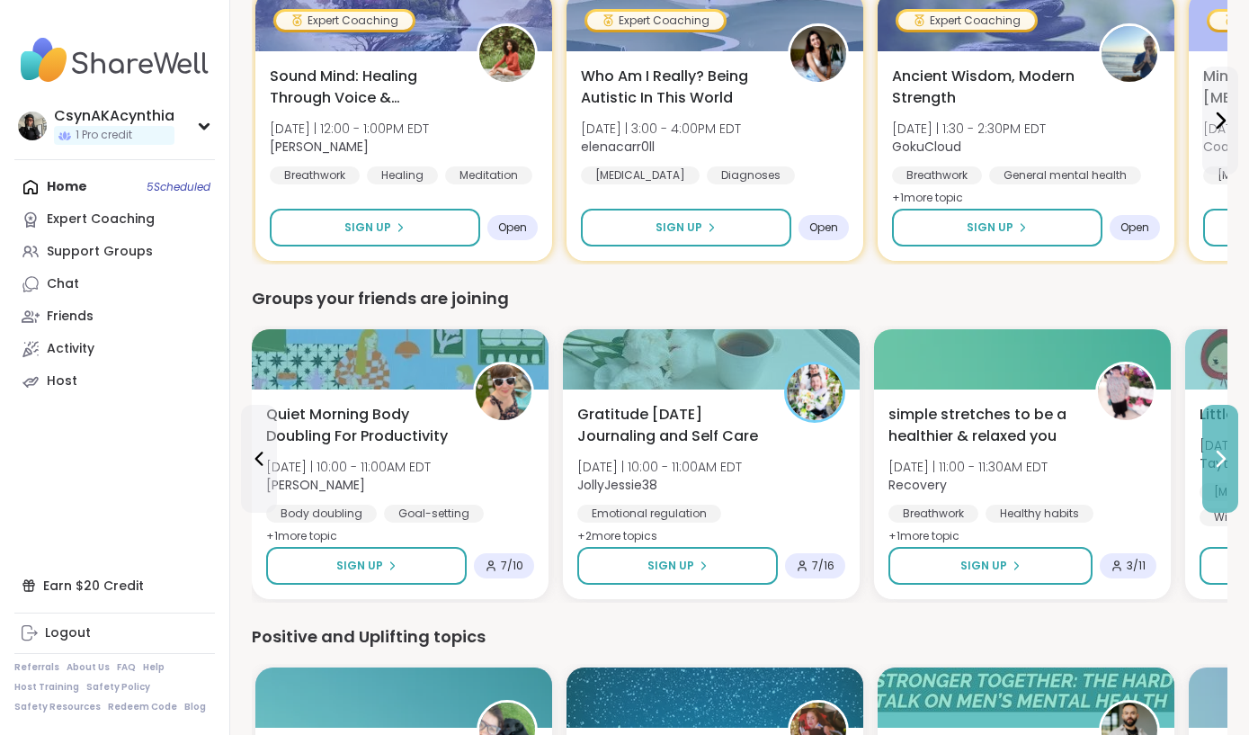
click at [1216, 455] on icon at bounding box center [1221, 459] width 22 height 22
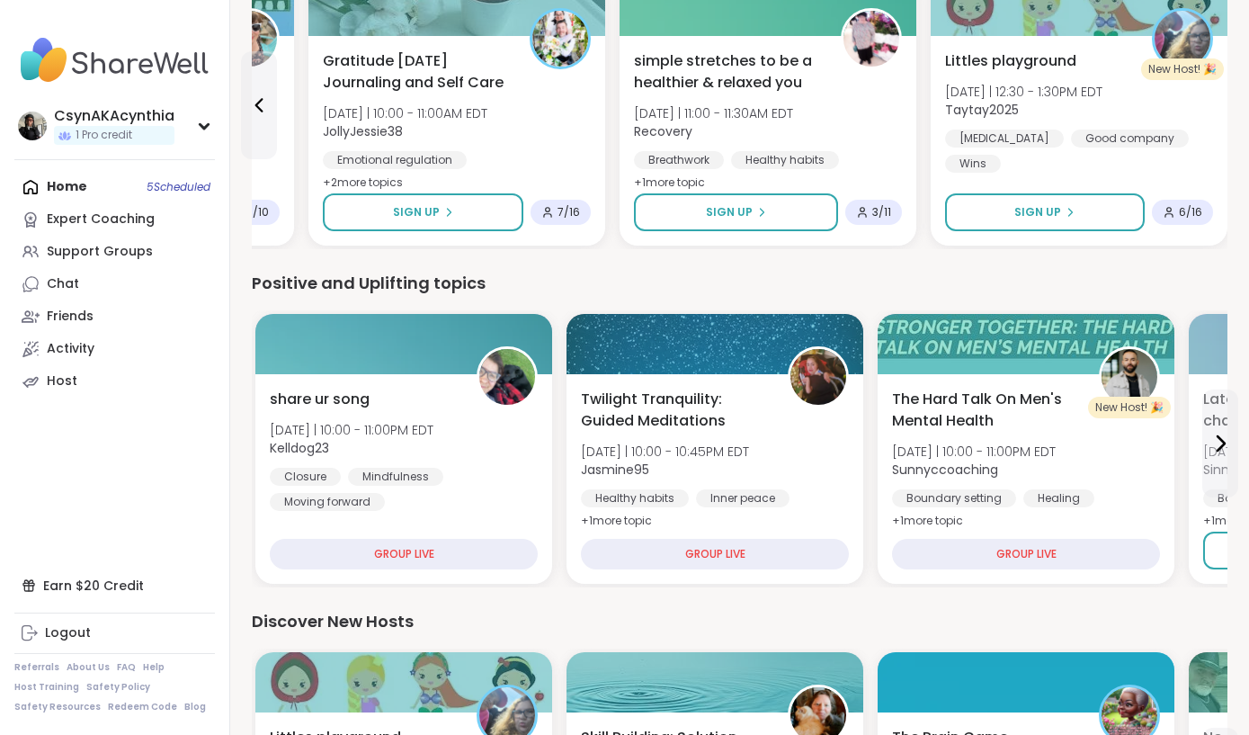
scroll to position [1685, 0]
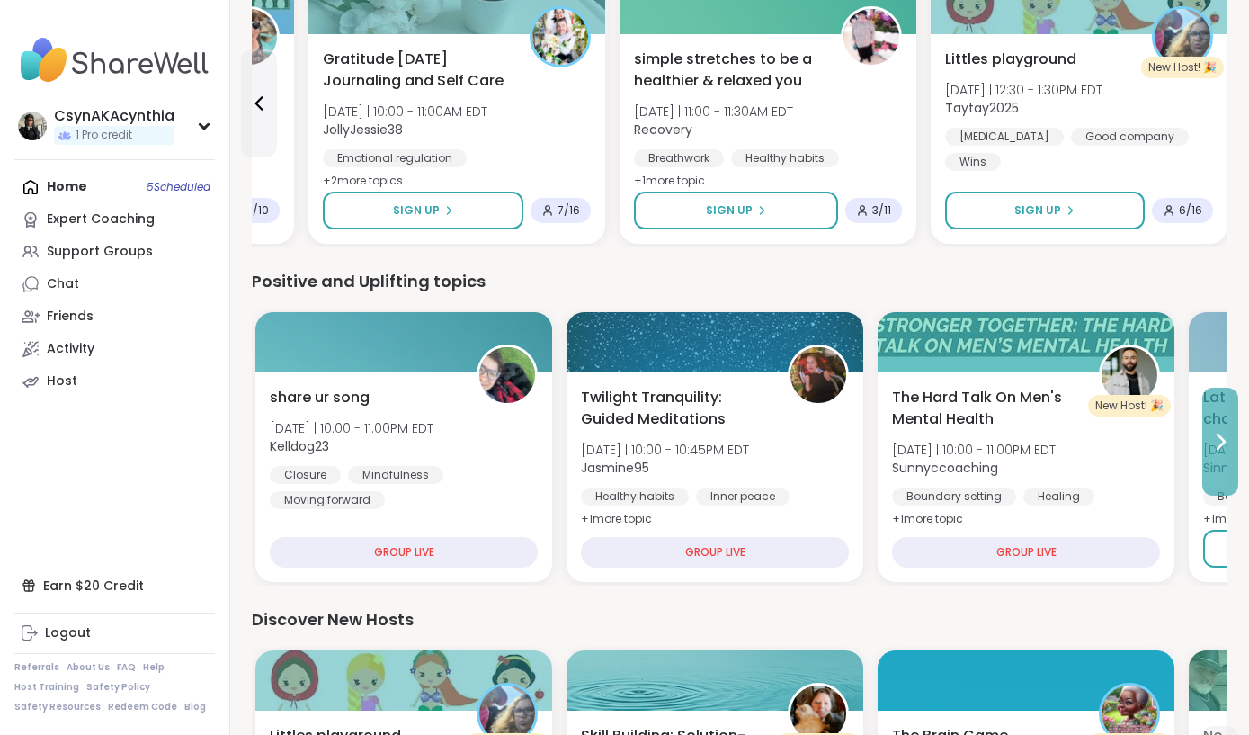
click at [1213, 454] on button at bounding box center [1220, 442] width 36 height 108
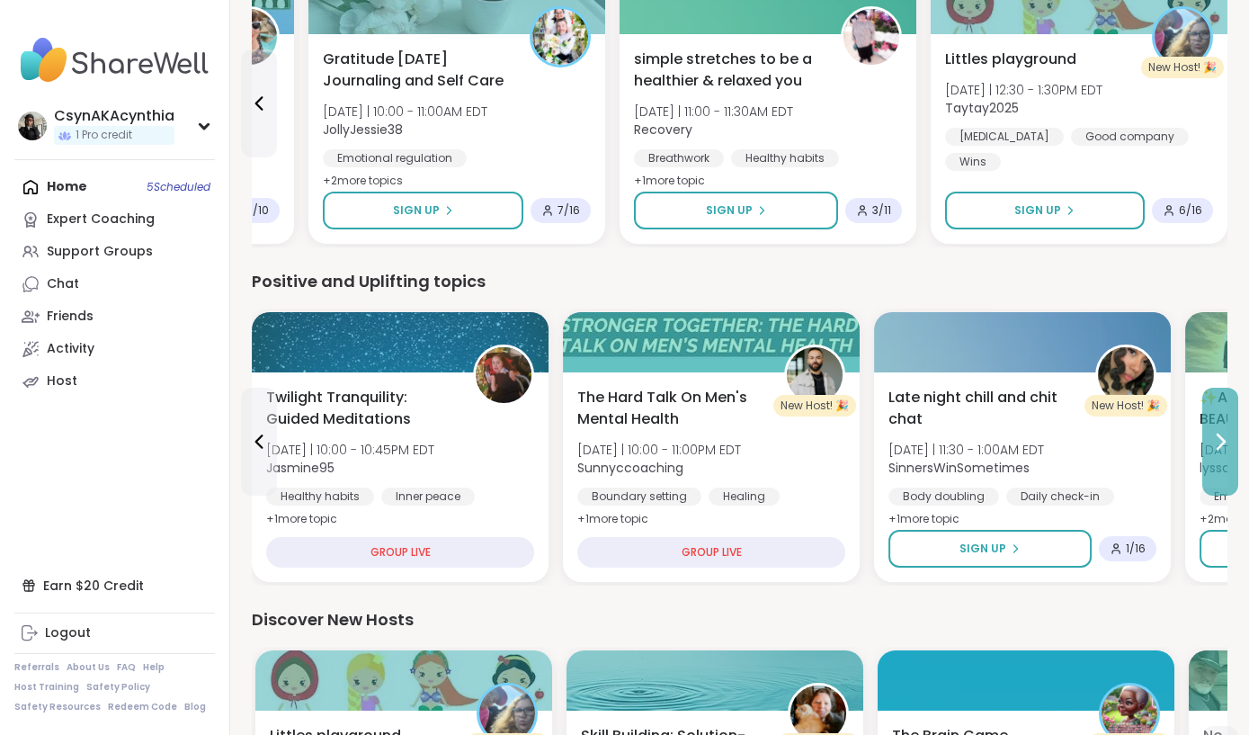
click at [1213, 454] on button at bounding box center [1220, 442] width 36 height 108
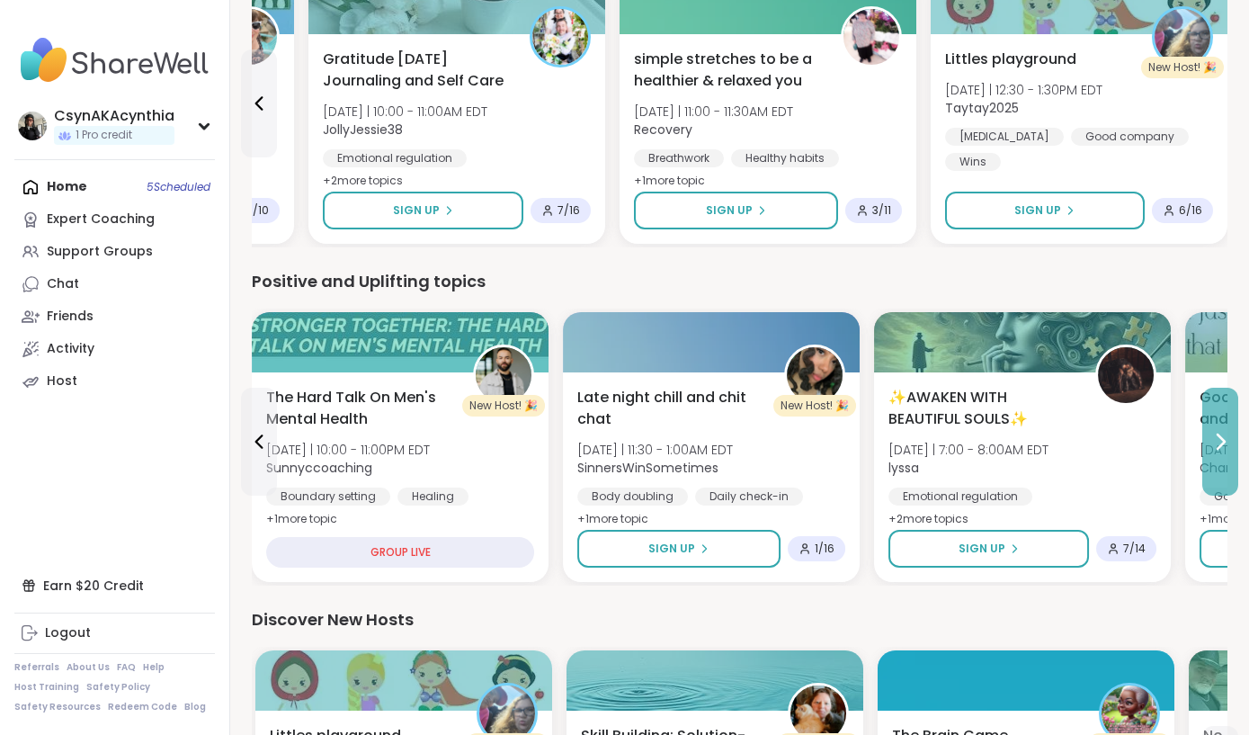
click at [1213, 454] on button at bounding box center [1220, 442] width 36 height 108
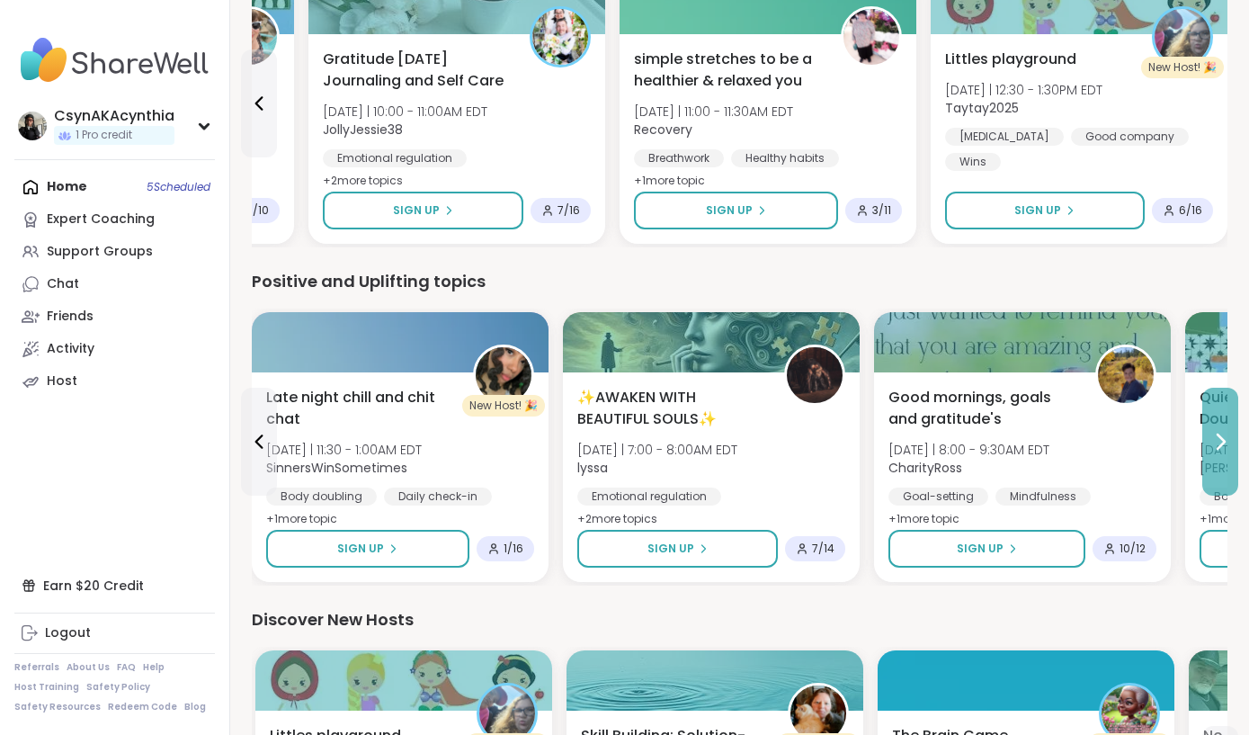
click at [1213, 454] on button at bounding box center [1220, 442] width 36 height 108
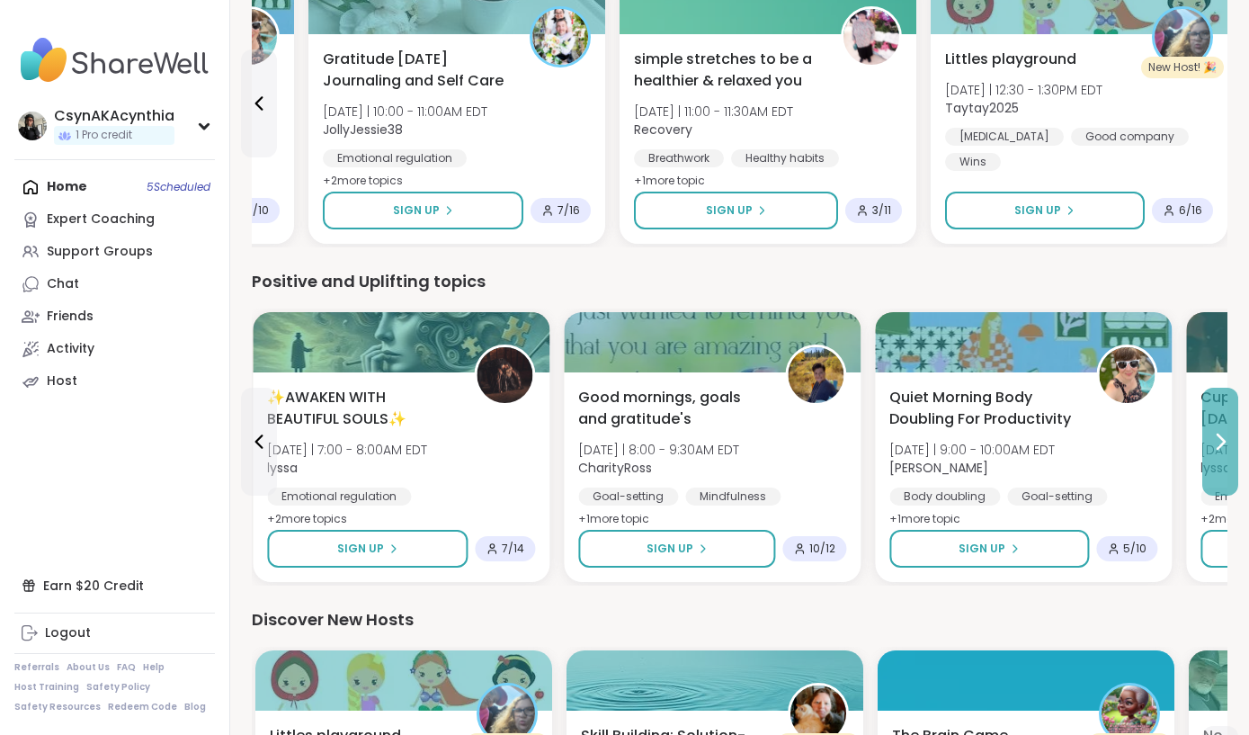
click at [1213, 454] on button at bounding box center [1220, 442] width 36 height 108
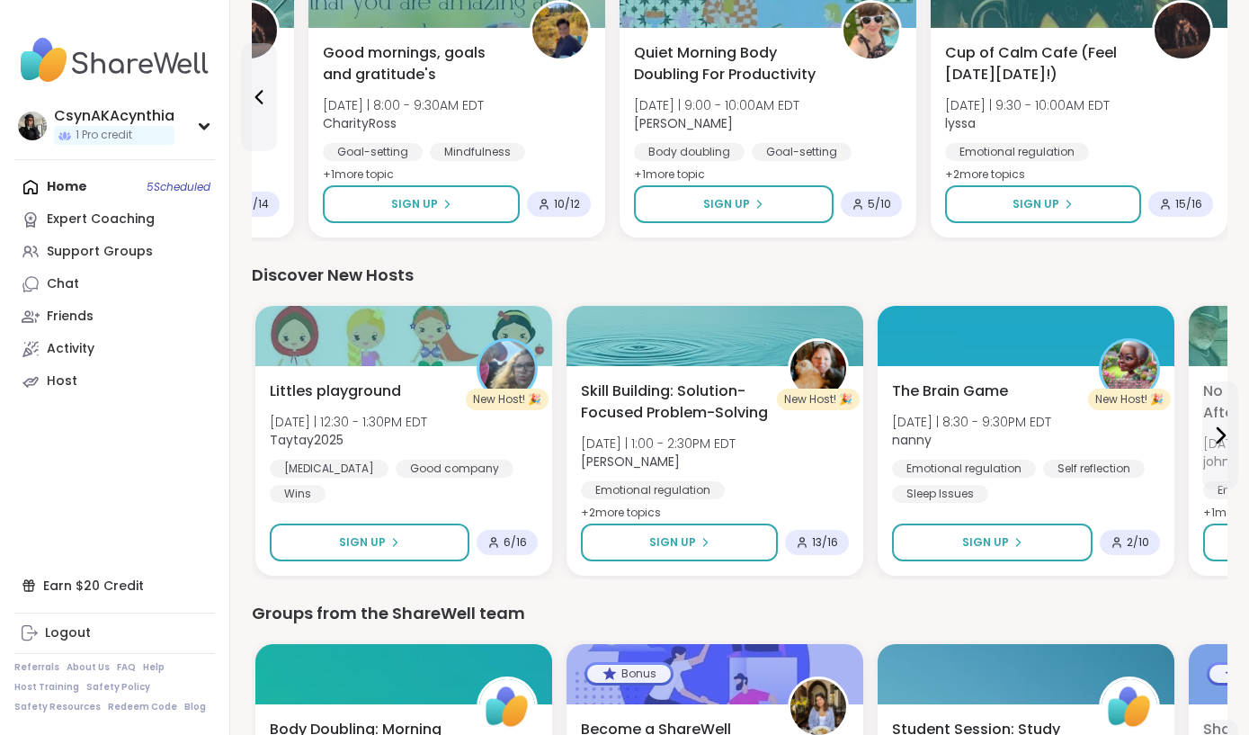
scroll to position [2032, 0]
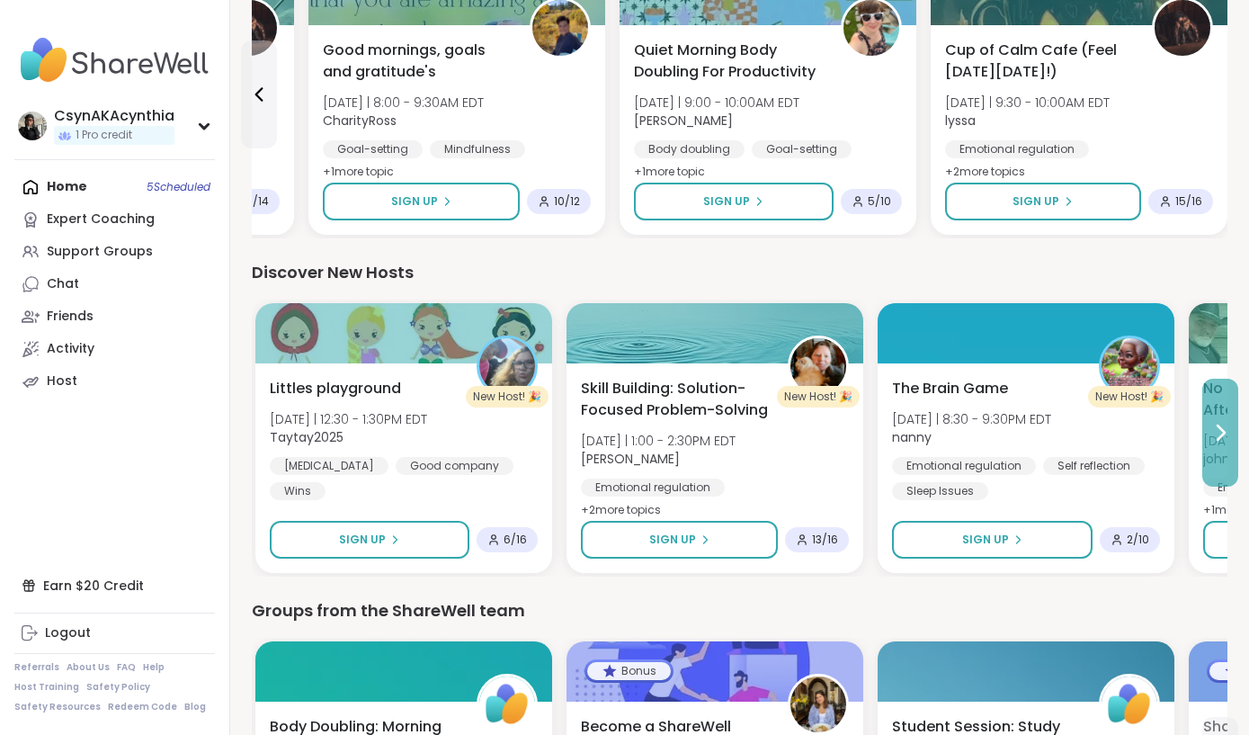
click at [1211, 440] on icon at bounding box center [1221, 433] width 22 height 22
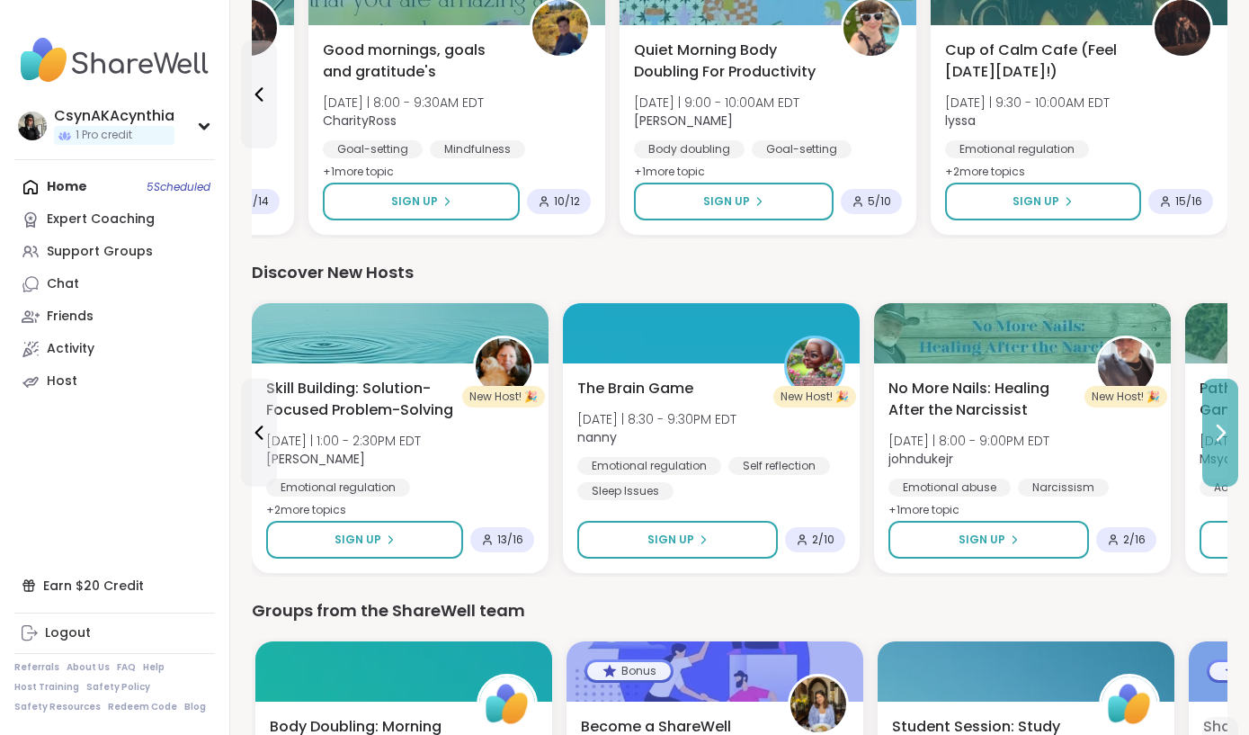
click at [1211, 440] on icon at bounding box center [1221, 433] width 22 height 22
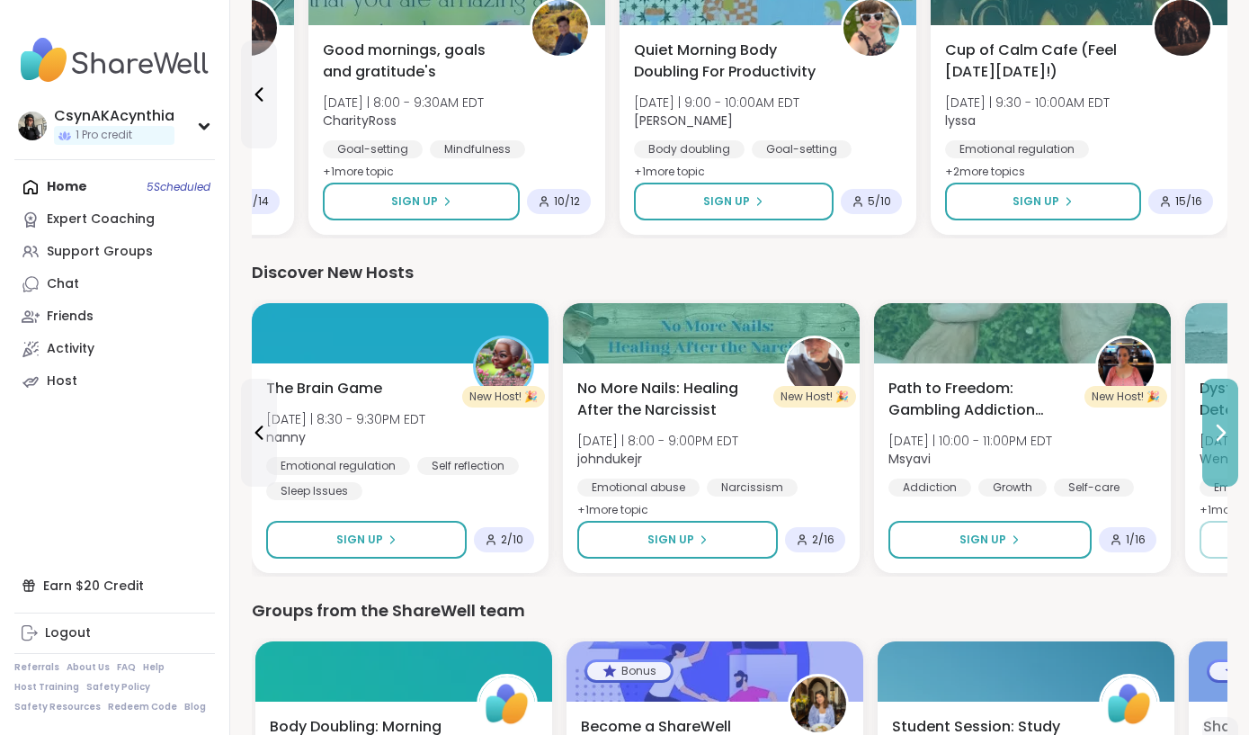
click at [1211, 440] on icon at bounding box center [1221, 433] width 22 height 22
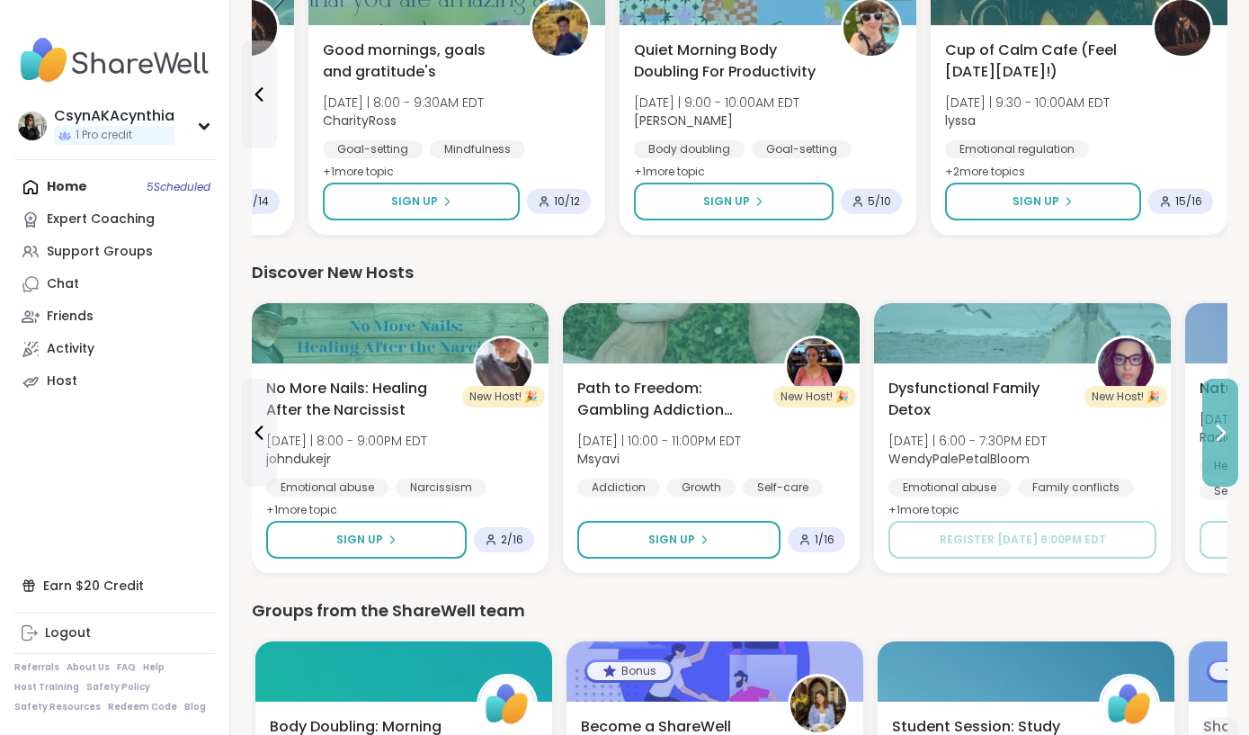
click at [1211, 440] on icon at bounding box center [1221, 433] width 22 height 22
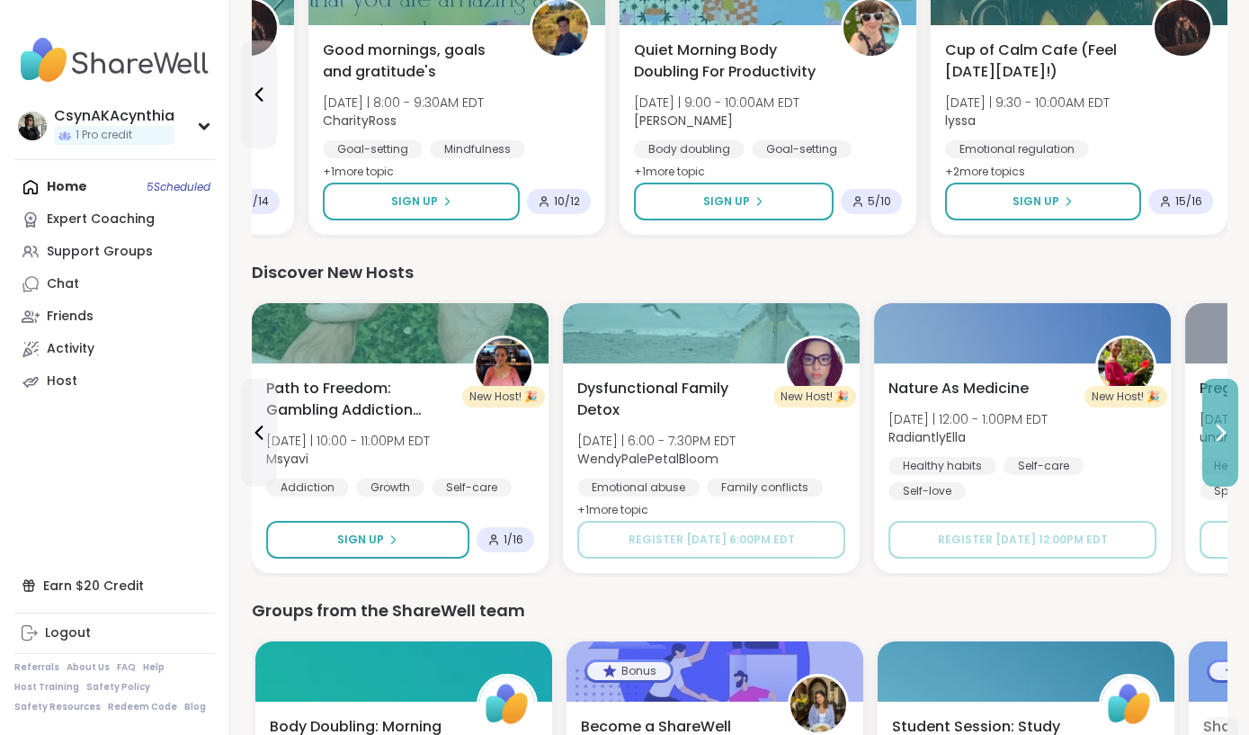
click at [1211, 440] on icon at bounding box center [1221, 433] width 22 height 22
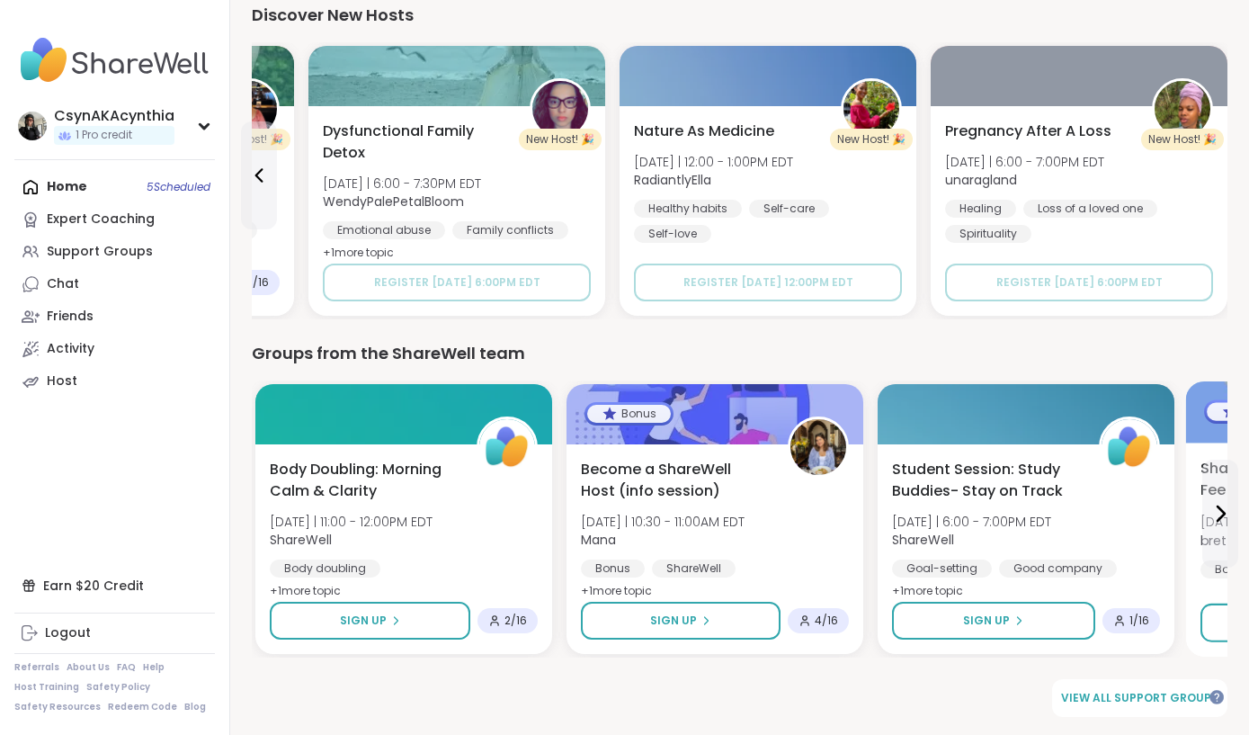
scroll to position [2290, 0]
click at [1233, 514] on button at bounding box center [1220, 514] width 36 height 108
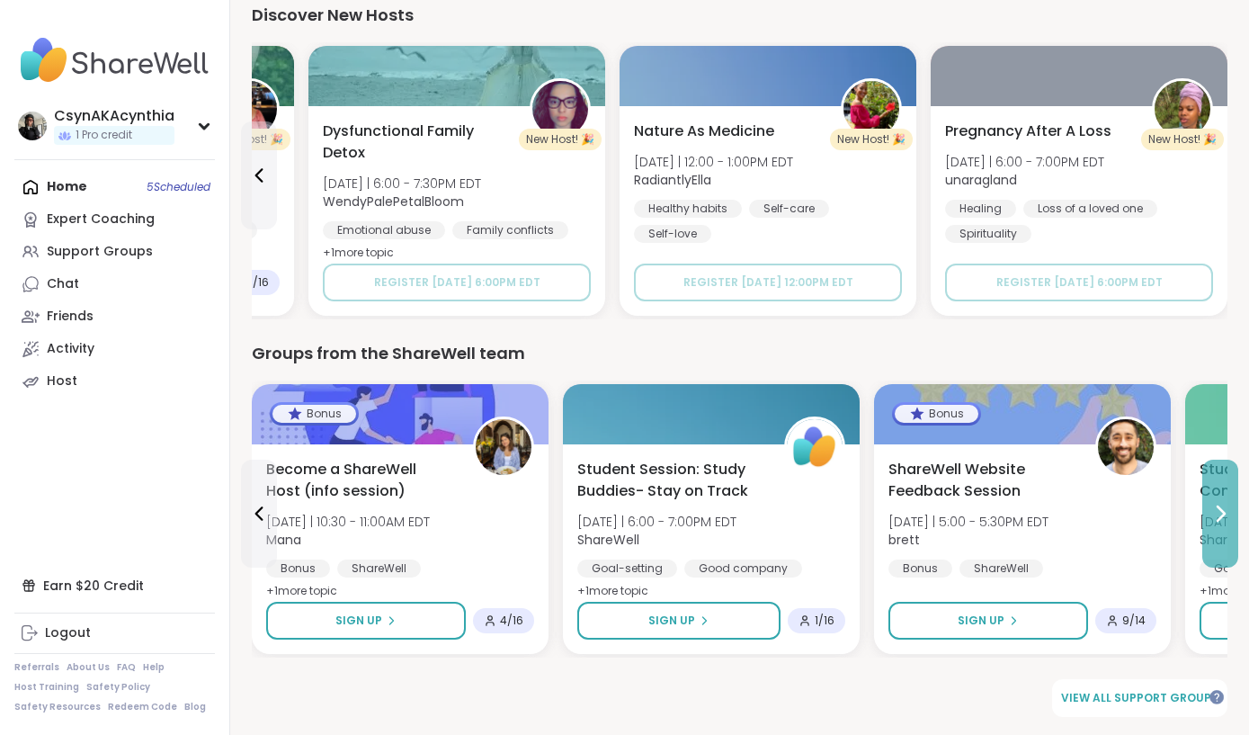
click at [1233, 514] on button at bounding box center [1220, 514] width 36 height 108
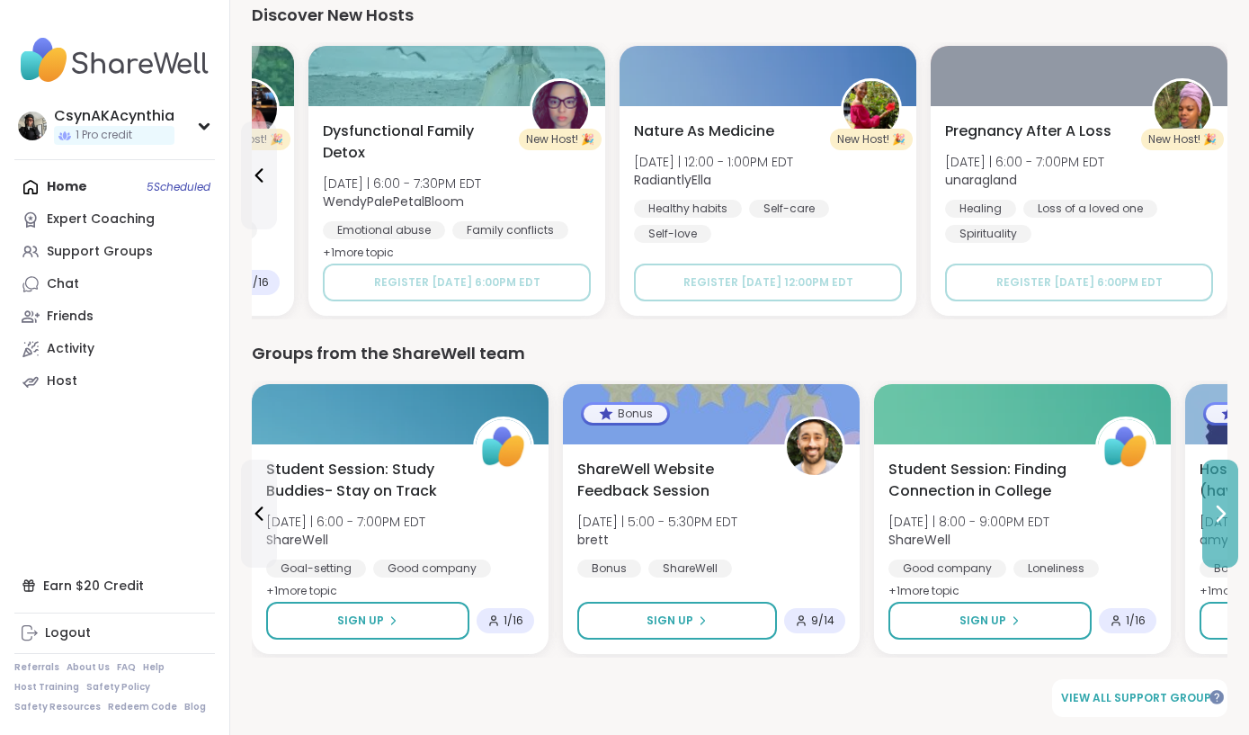
click at [1233, 514] on button at bounding box center [1220, 514] width 36 height 108
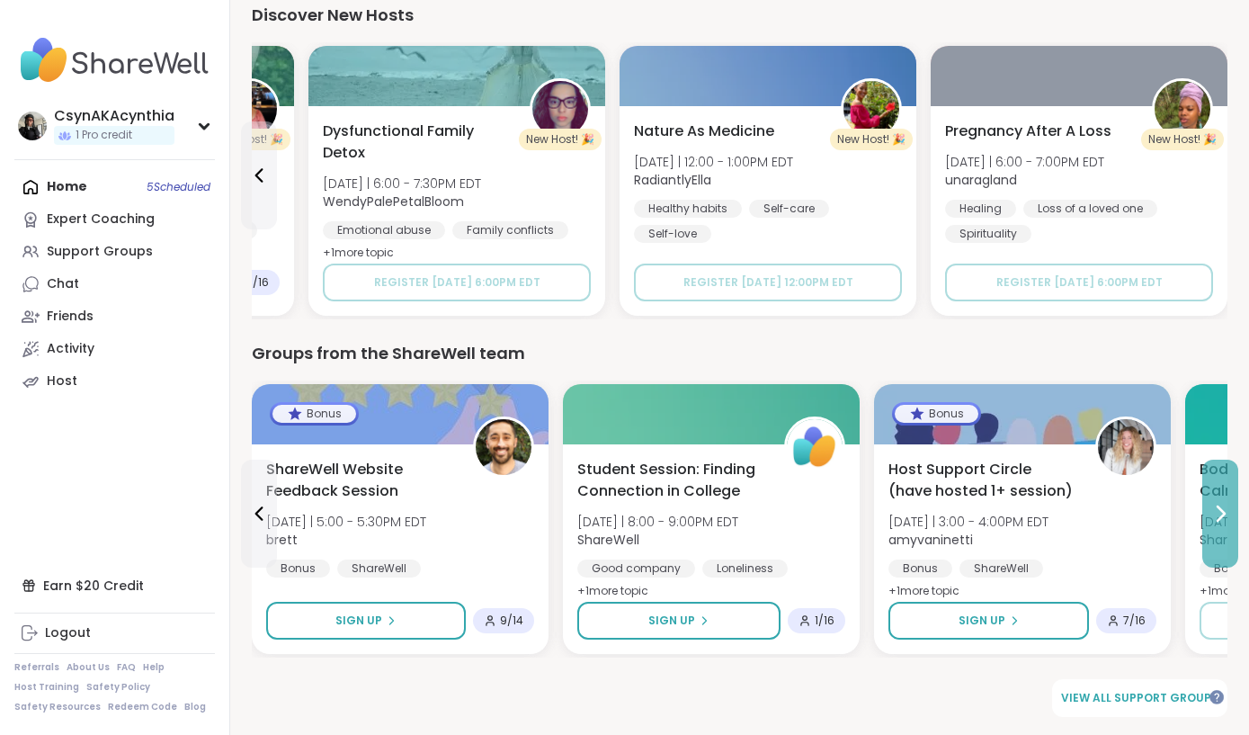
click at [1233, 514] on button at bounding box center [1220, 514] width 36 height 108
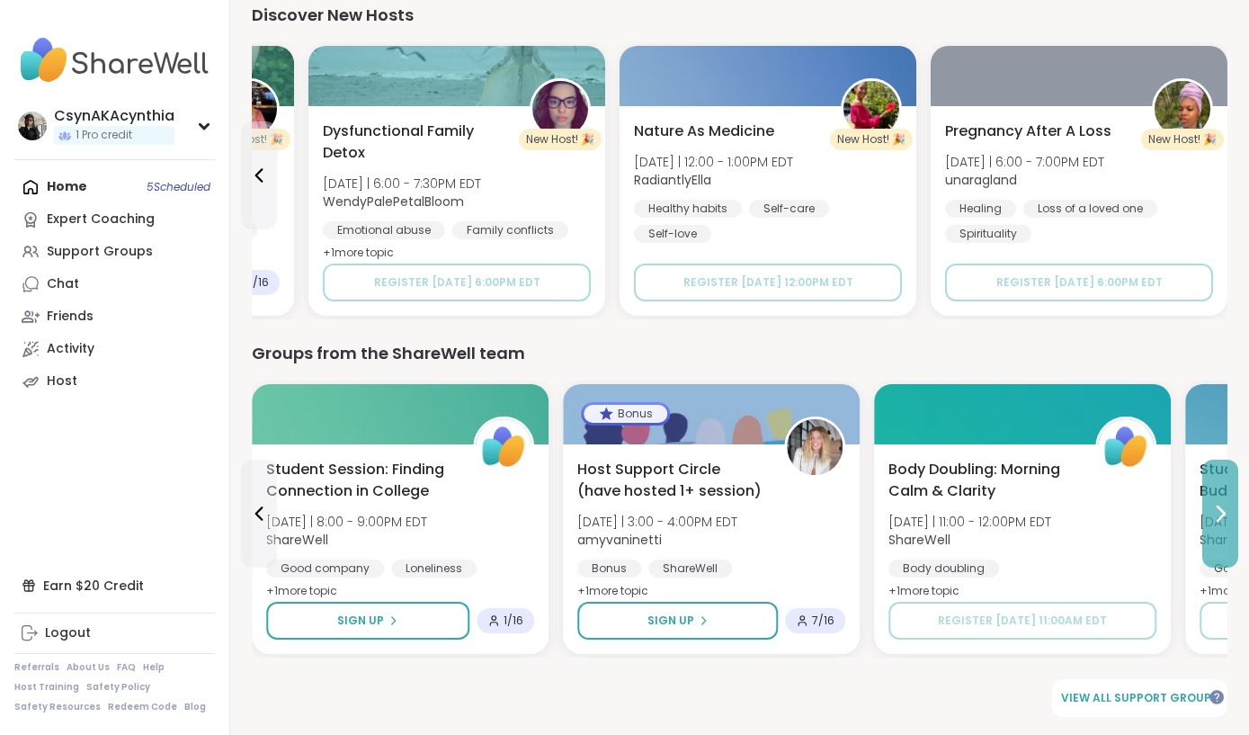
click at [1233, 514] on button at bounding box center [1220, 514] width 36 height 108
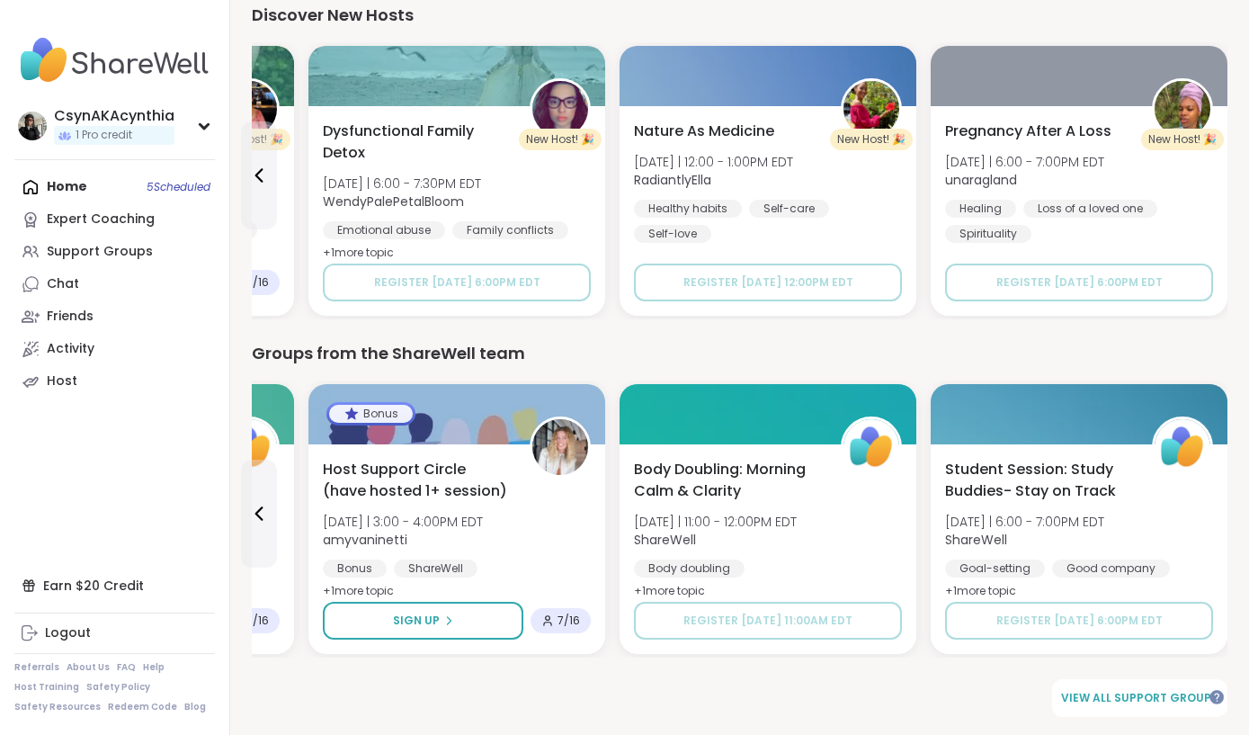
click at [1150, 697] on span "View all support groups" at bounding box center [1139, 698] width 157 height 16
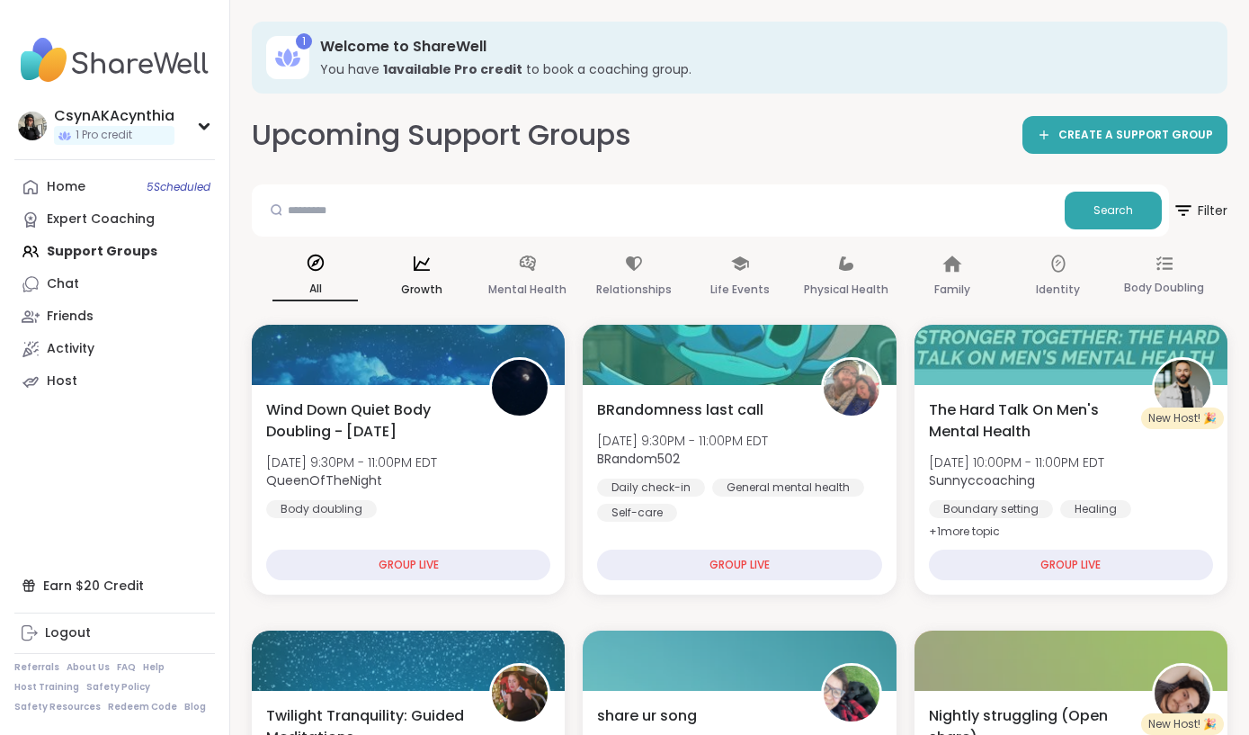
click at [421, 276] on div "Growth" at bounding box center [421, 277] width 85 height 67
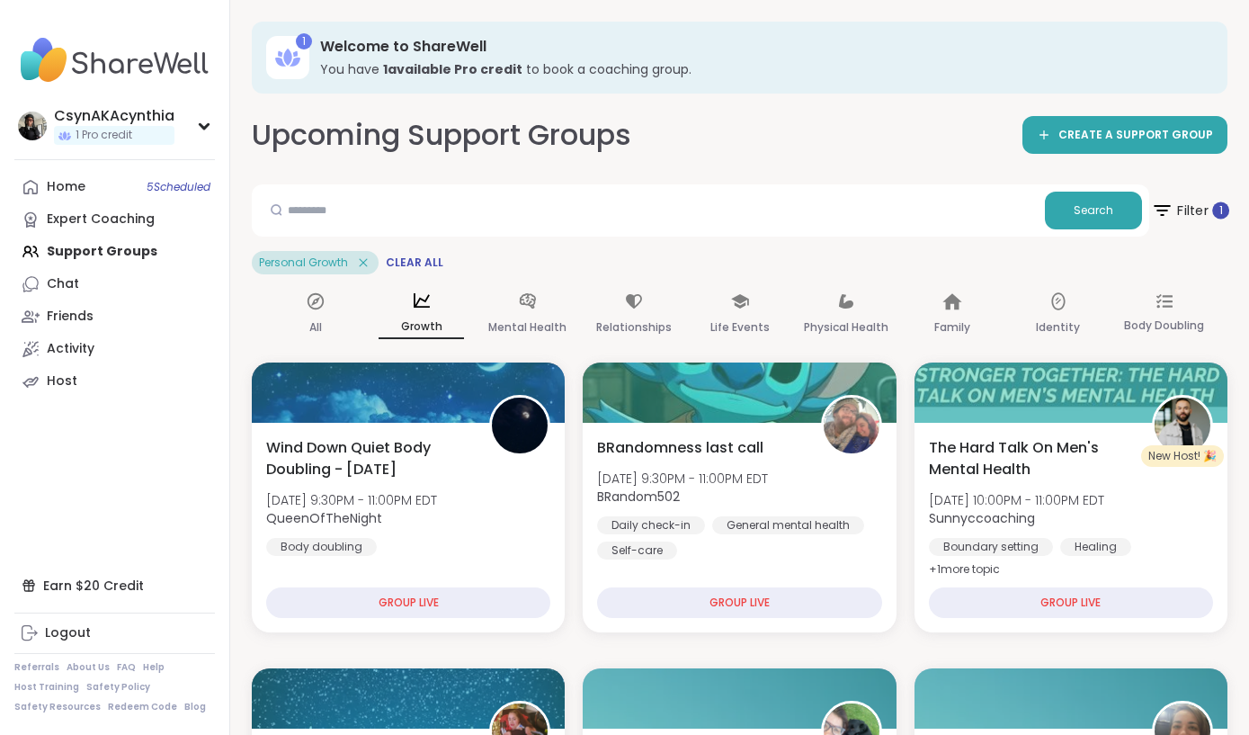
click at [1172, 210] on icon at bounding box center [1162, 210] width 22 height 22
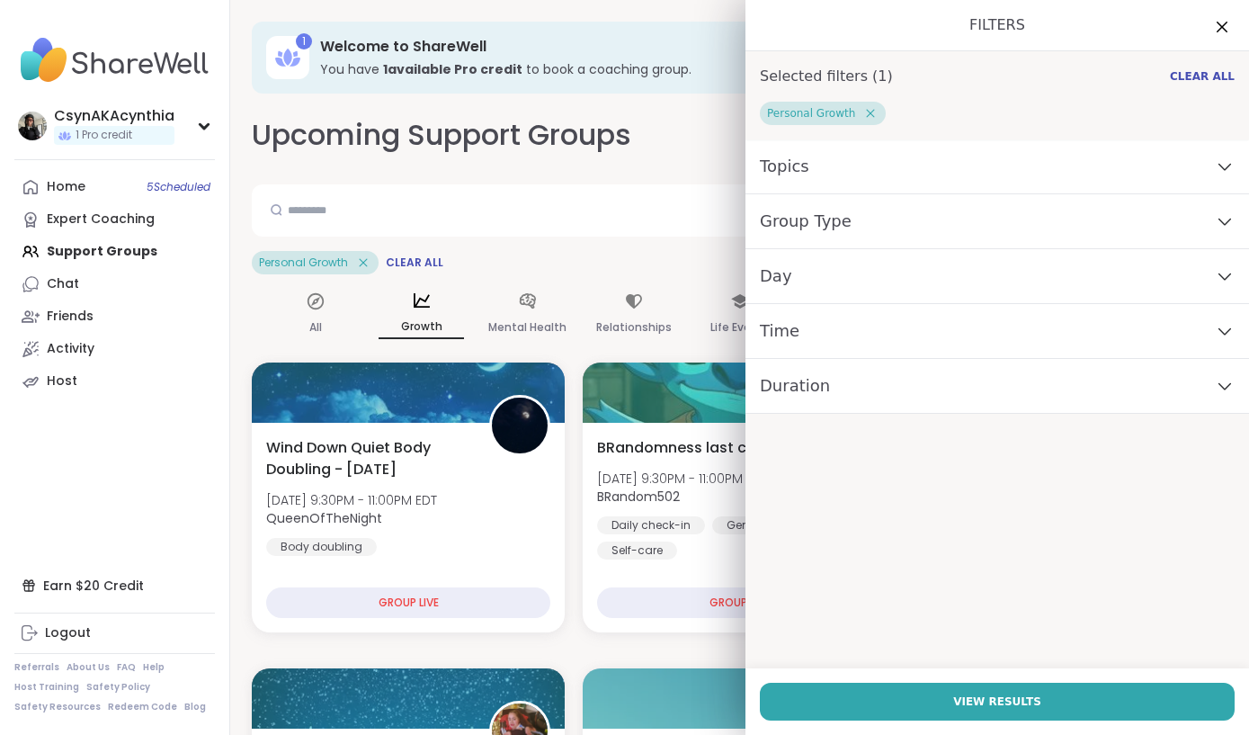
click at [906, 210] on div "Group Type" at bounding box center [998, 221] width 504 height 55
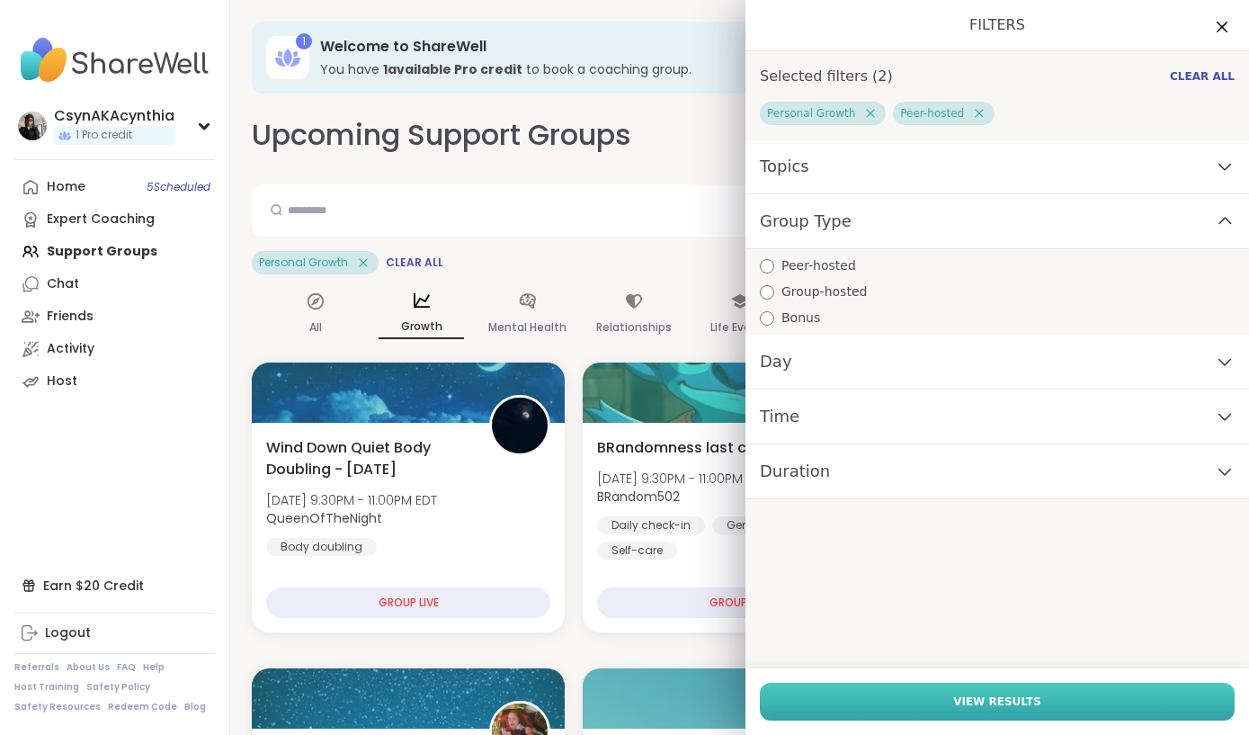
click at [1011, 691] on button "View Results" at bounding box center [997, 702] width 475 height 38
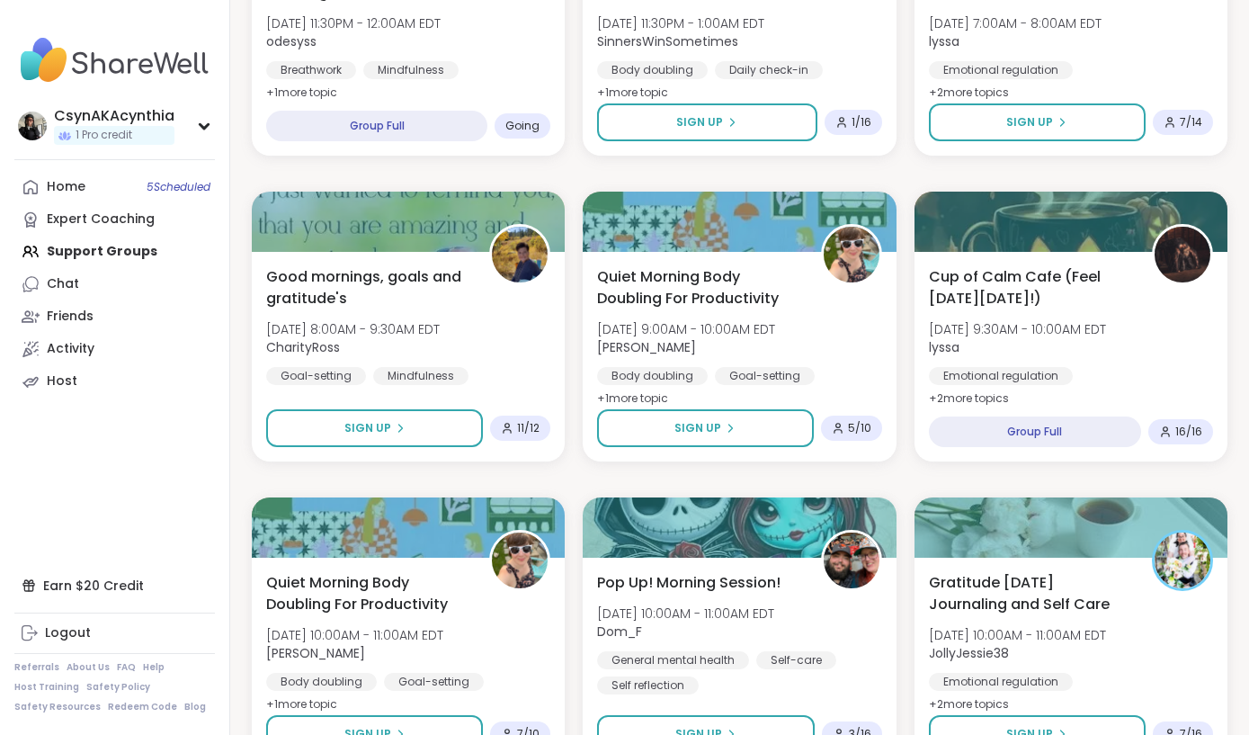
scroll to position [1089, 0]
